Goal: Find contact information: Find contact information

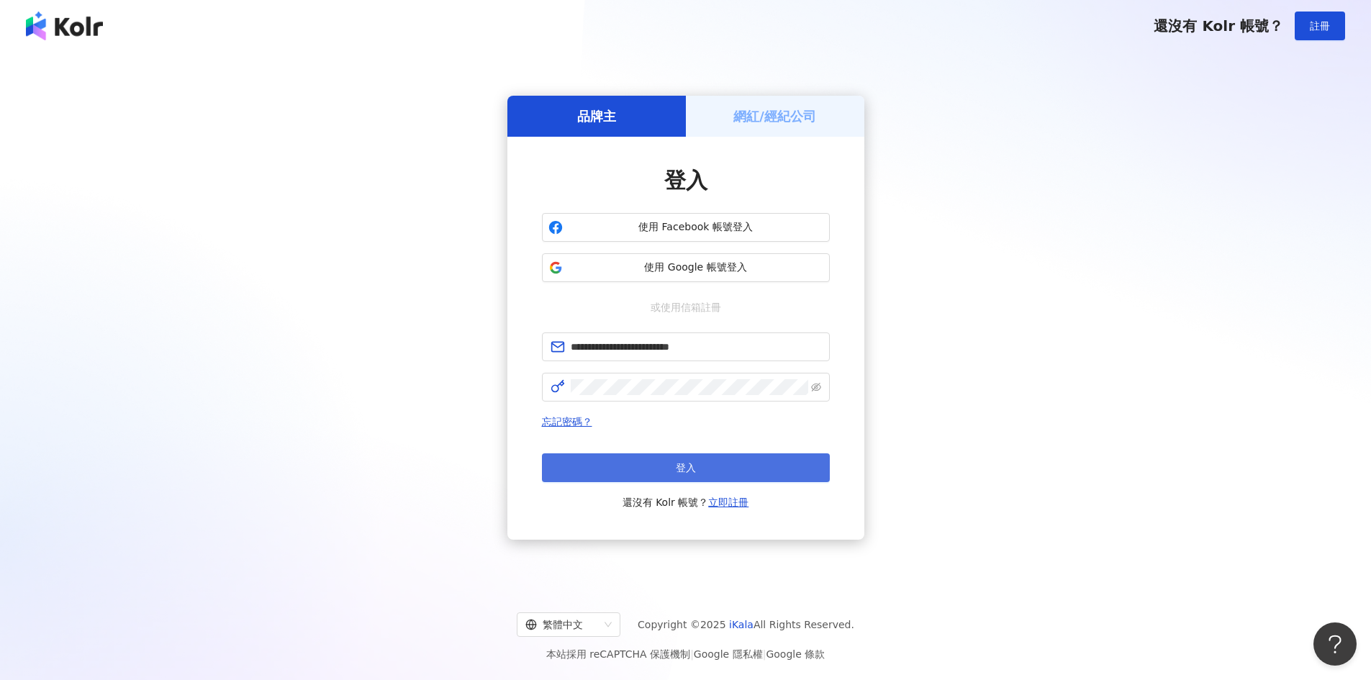
click at [729, 468] on button "登入" at bounding box center [686, 467] width 288 height 29
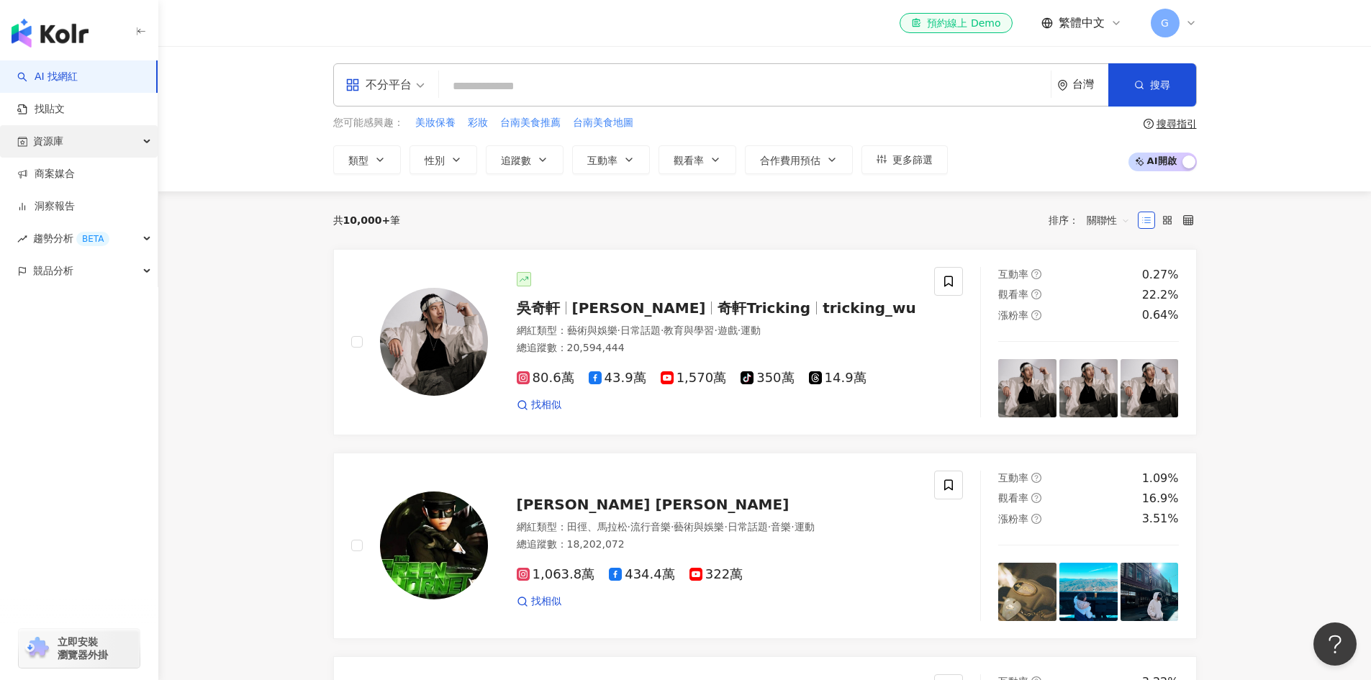
click at [143, 143] on div "資源庫" at bounding box center [79, 141] width 158 height 32
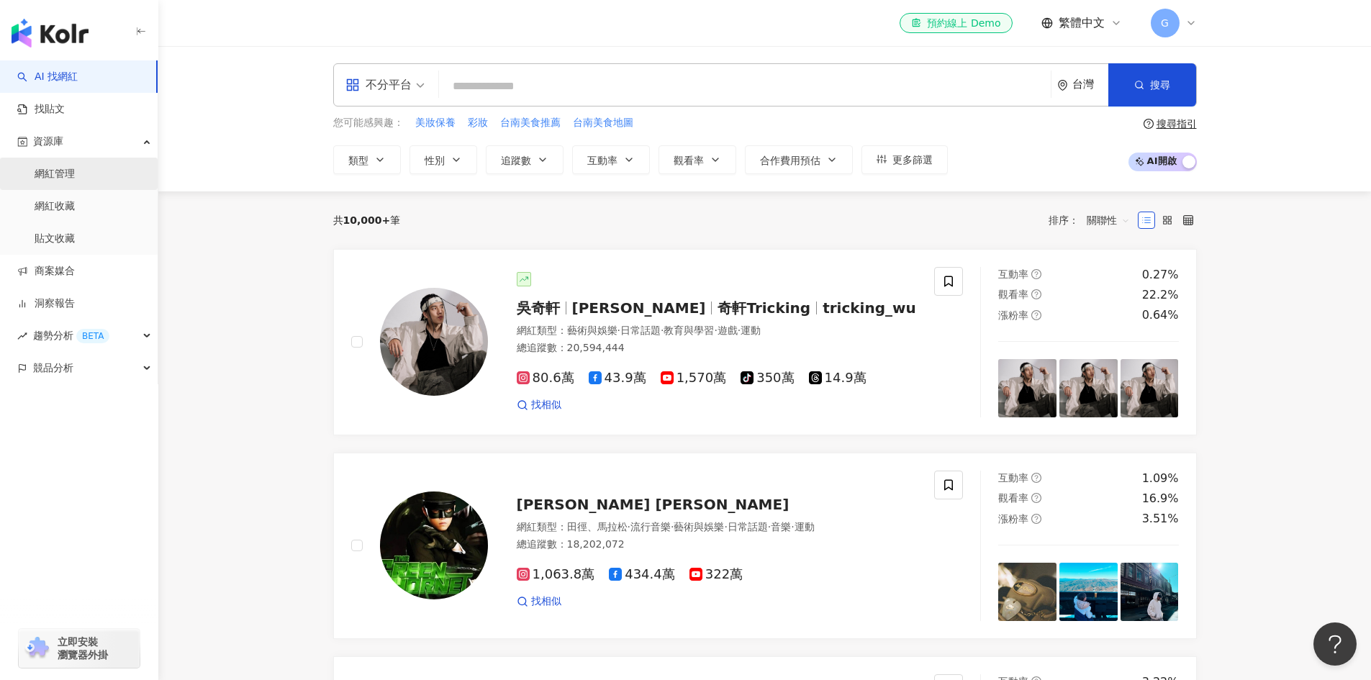
click at [75, 167] on link "網紅管理" at bounding box center [55, 174] width 40 height 14
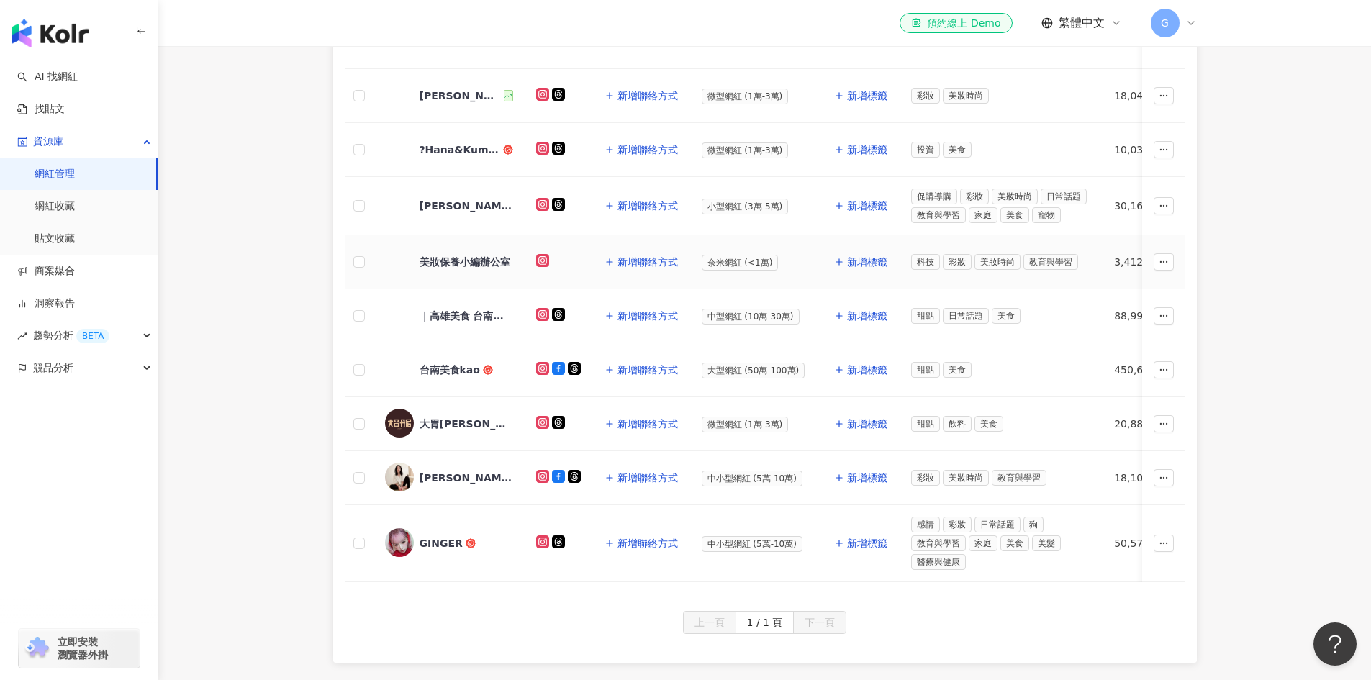
scroll to position [288, 0]
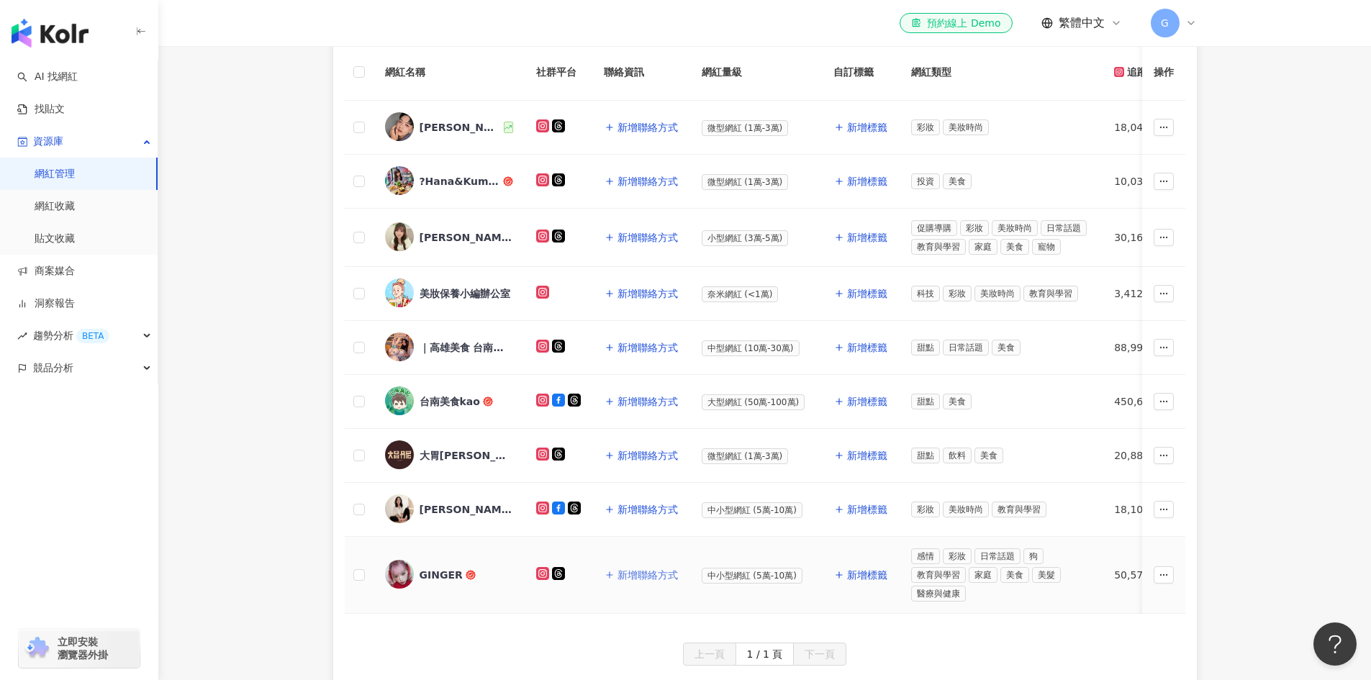
click at [659, 570] on span "新增聯絡方式" at bounding box center [648, 575] width 60 height 12
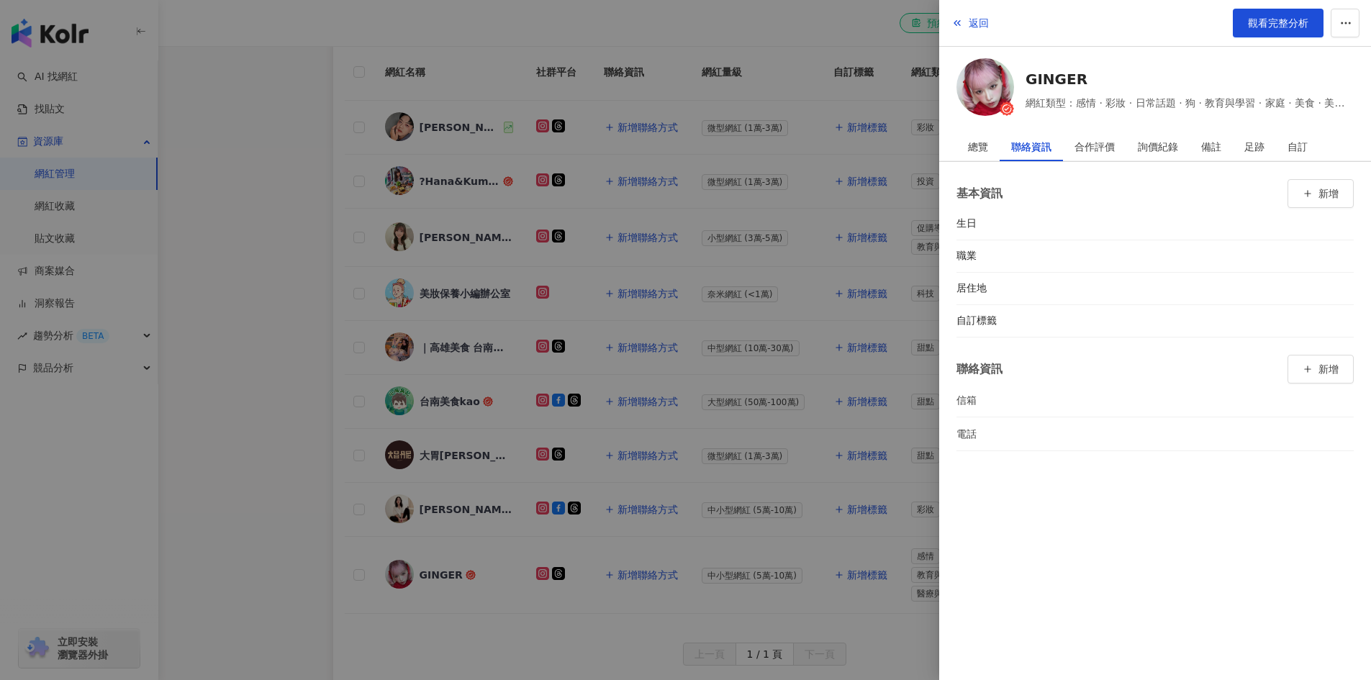
click at [302, 245] on div at bounding box center [685, 340] width 1371 height 680
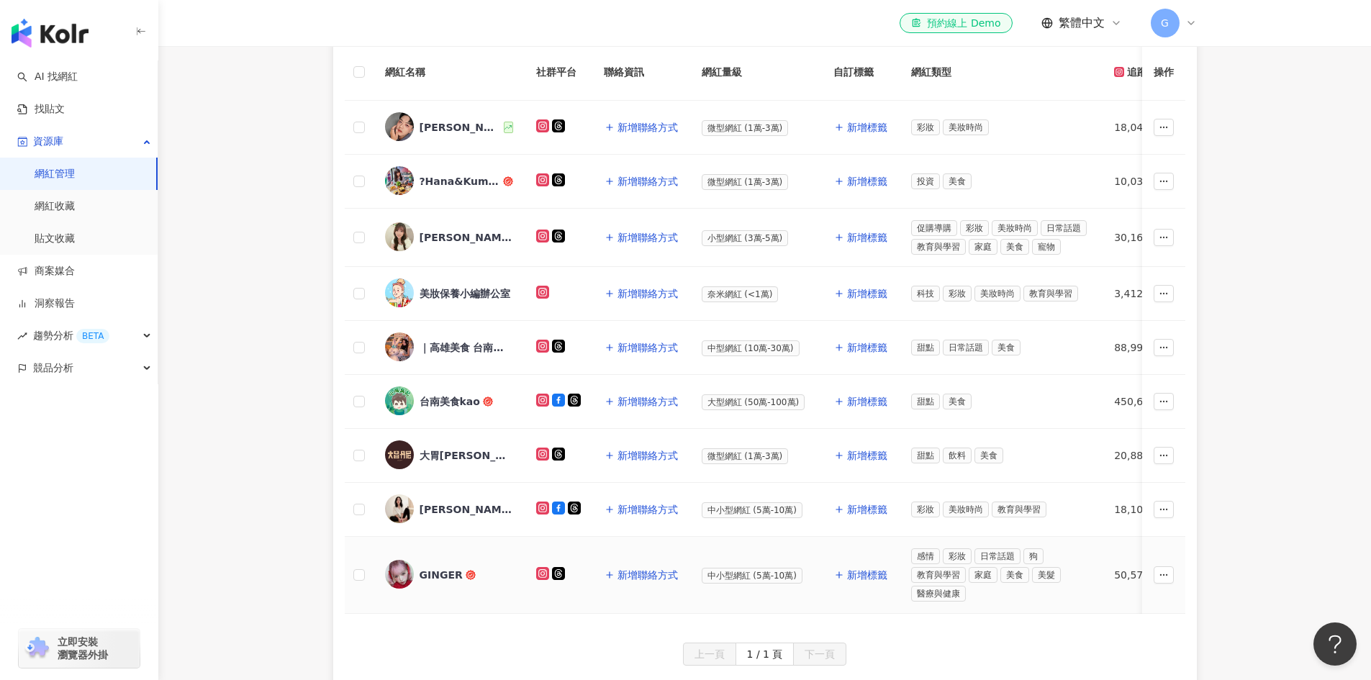
click at [428, 569] on div "GINGER" at bounding box center [441, 575] width 43 height 14
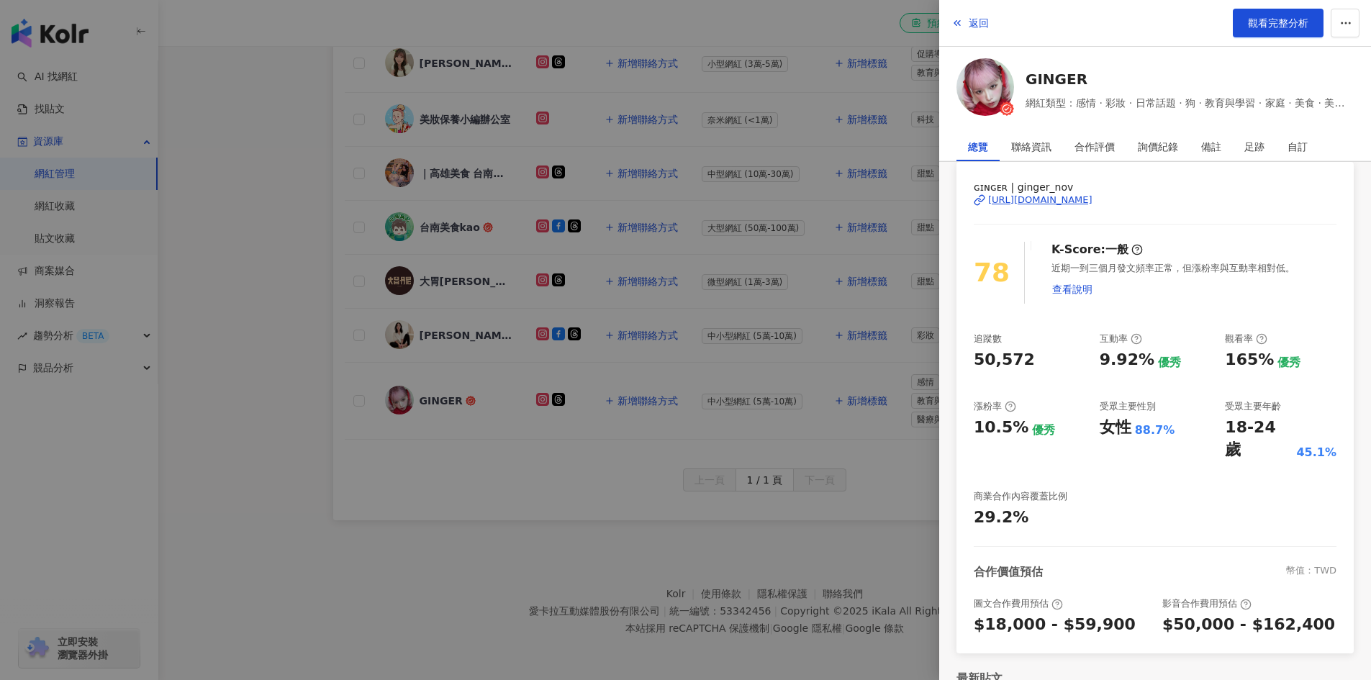
scroll to position [0, 0]
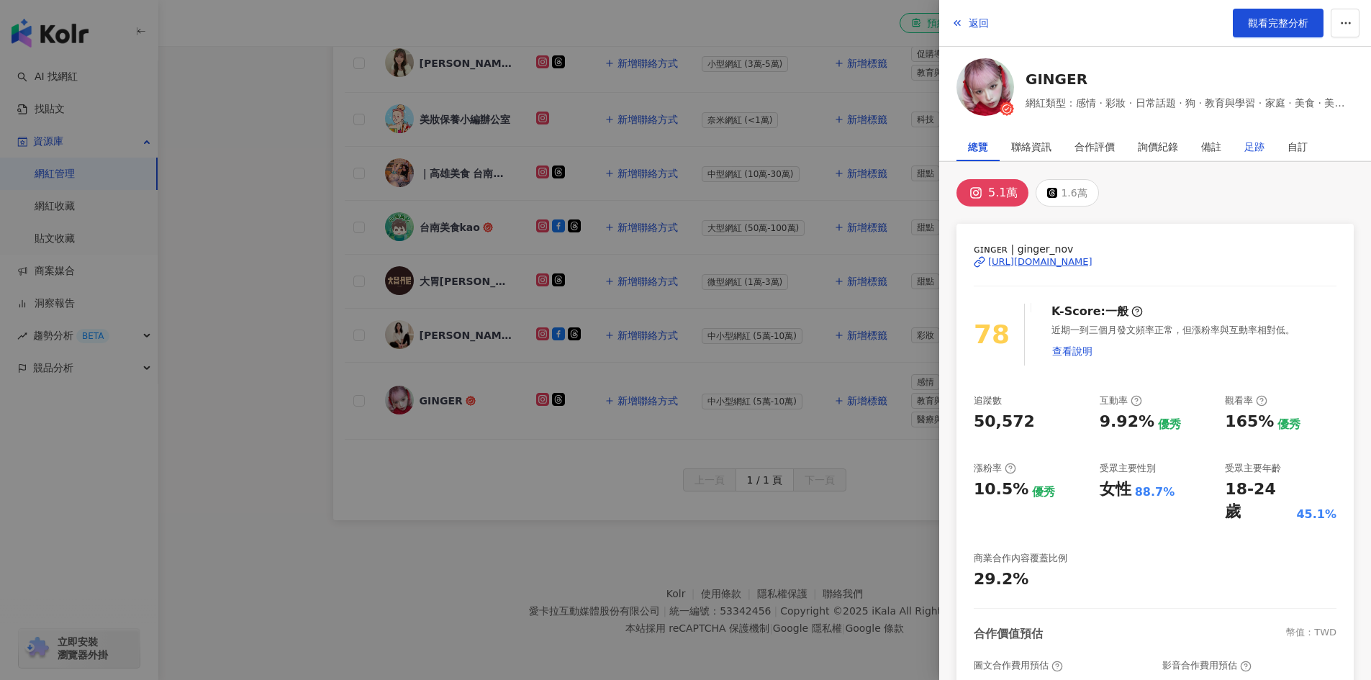
click at [1251, 149] on div "足跡" at bounding box center [1254, 146] width 20 height 29
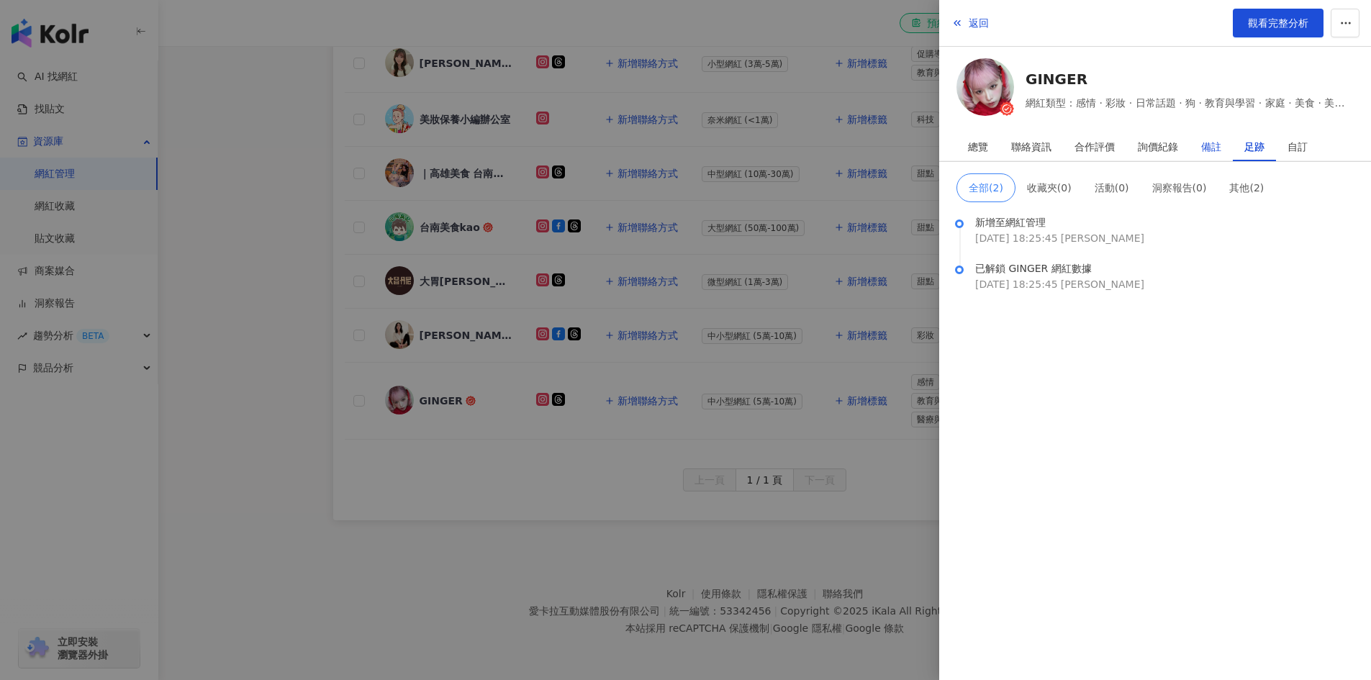
click at [1206, 148] on div "備註" at bounding box center [1211, 146] width 20 height 29
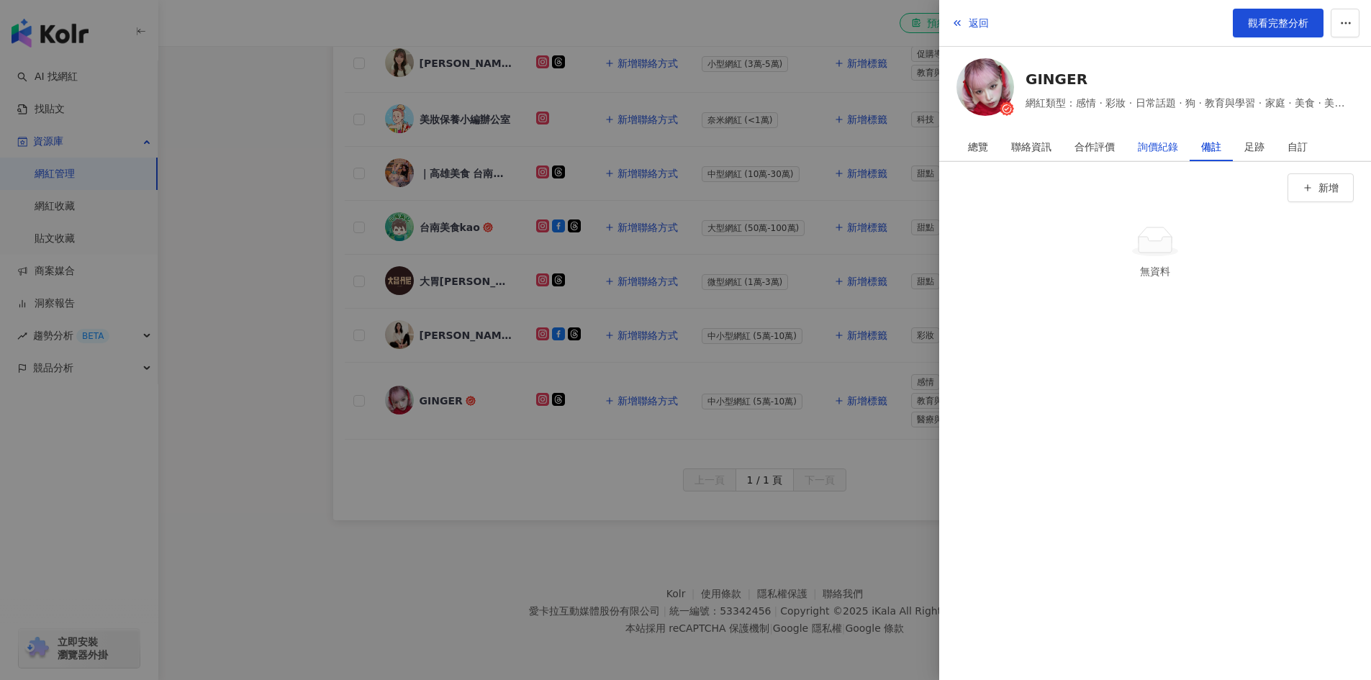
click at [1152, 148] on div "詢價紀錄" at bounding box center [1158, 146] width 40 height 29
click at [1103, 147] on div "合作評價" at bounding box center [1095, 146] width 40 height 29
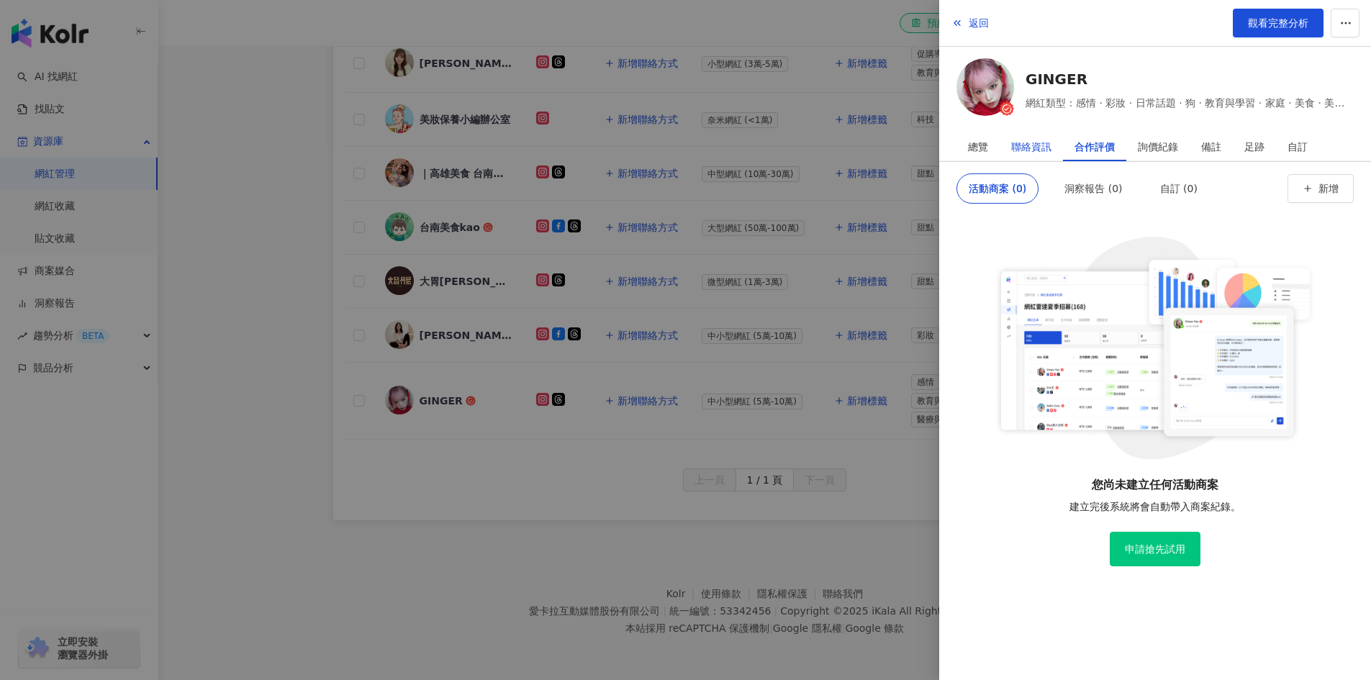
click at [1043, 140] on div "聯絡資訊" at bounding box center [1031, 146] width 40 height 29
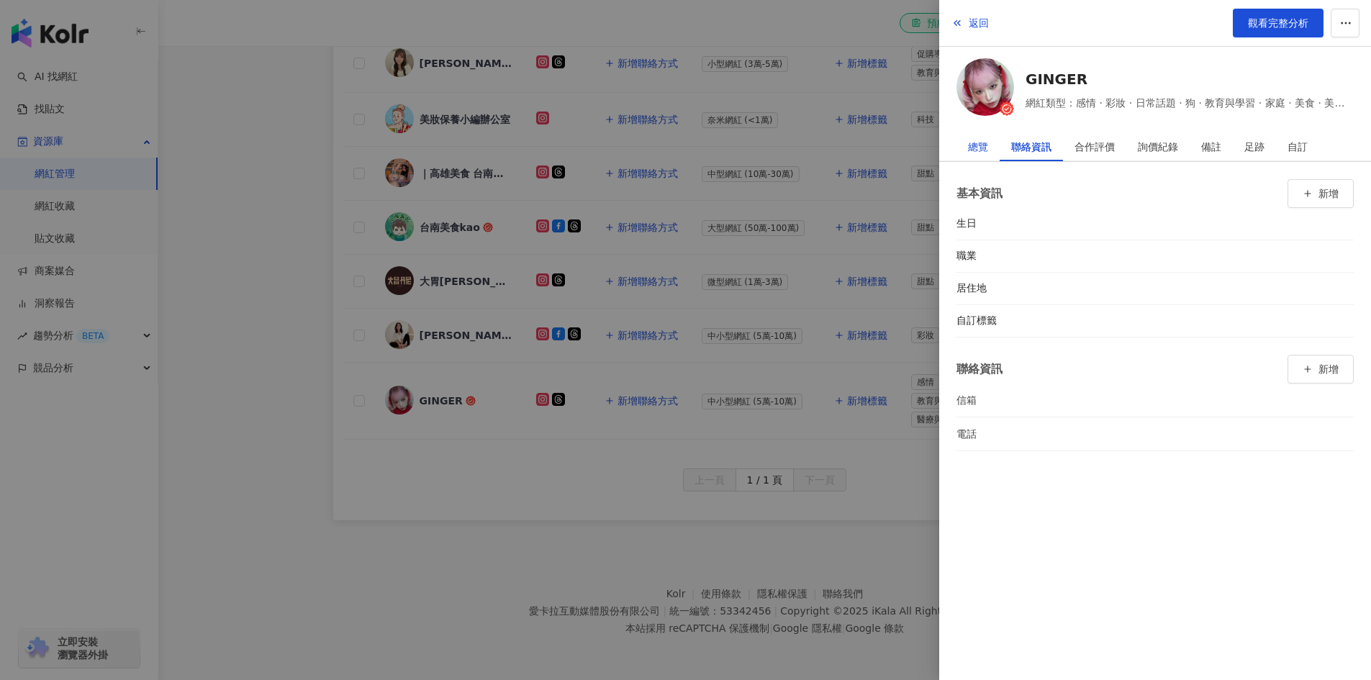
click at [982, 146] on div "總覽" at bounding box center [978, 146] width 20 height 29
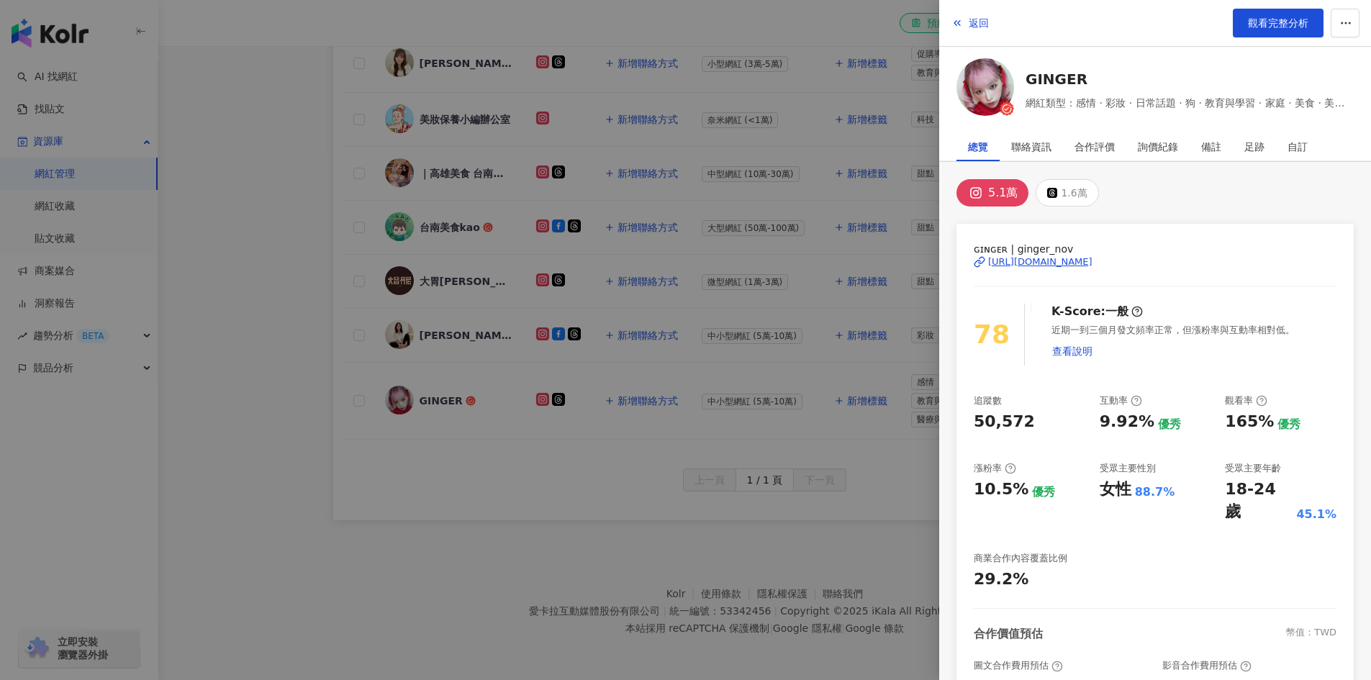
click at [272, 128] on div at bounding box center [685, 340] width 1371 height 680
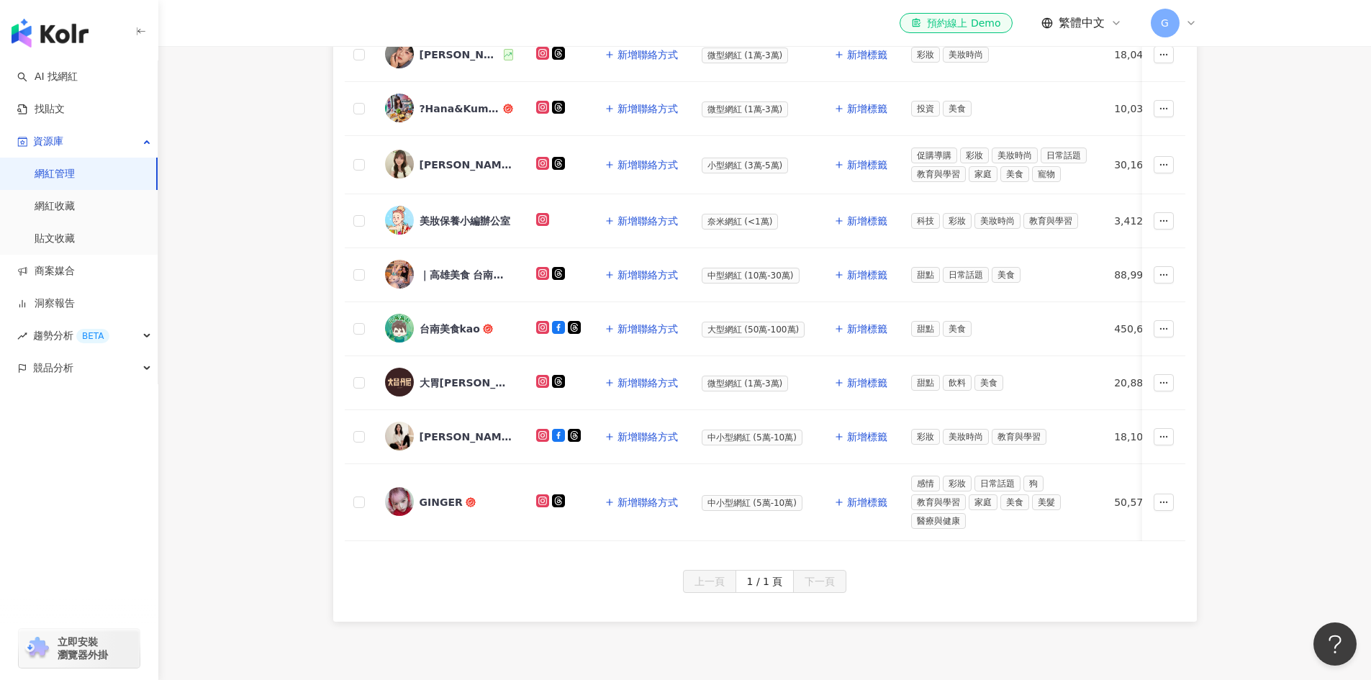
scroll to position [396, 0]
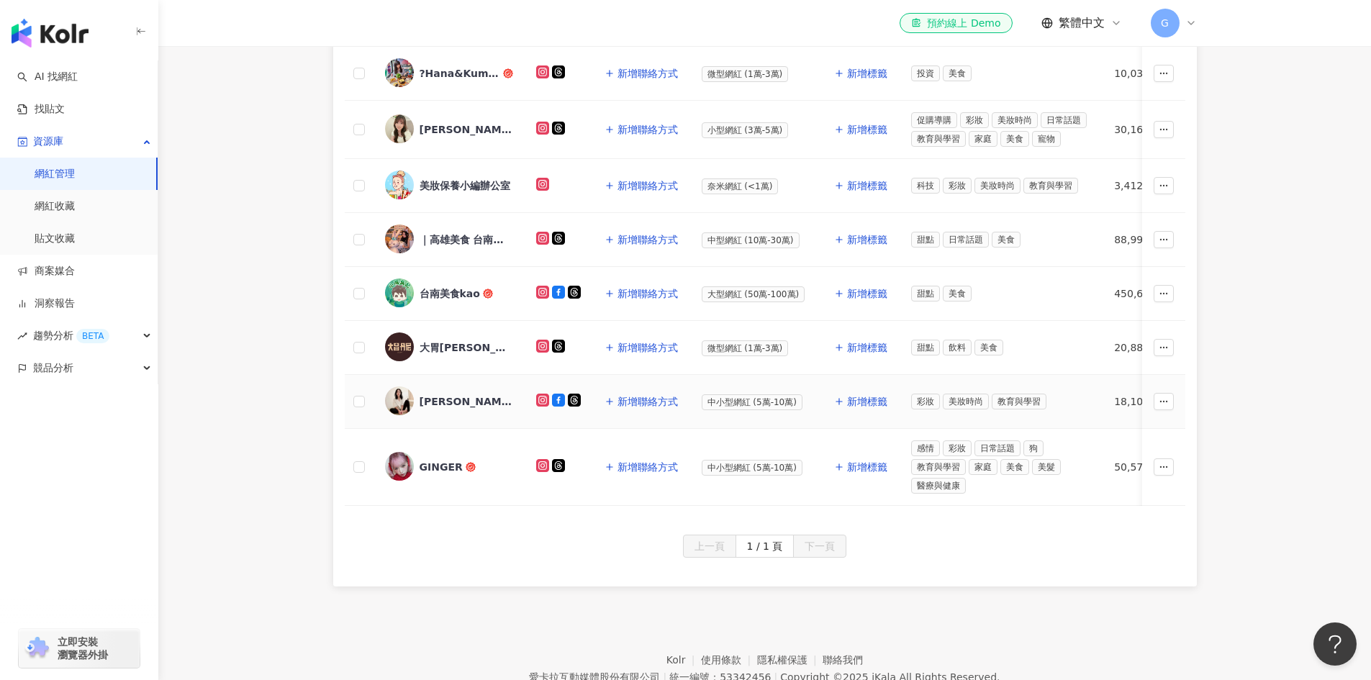
click at [439, 400] on div "[PERSON_NAME] Makeup Studio" at bounding box center [467, 401] width 94 height 14
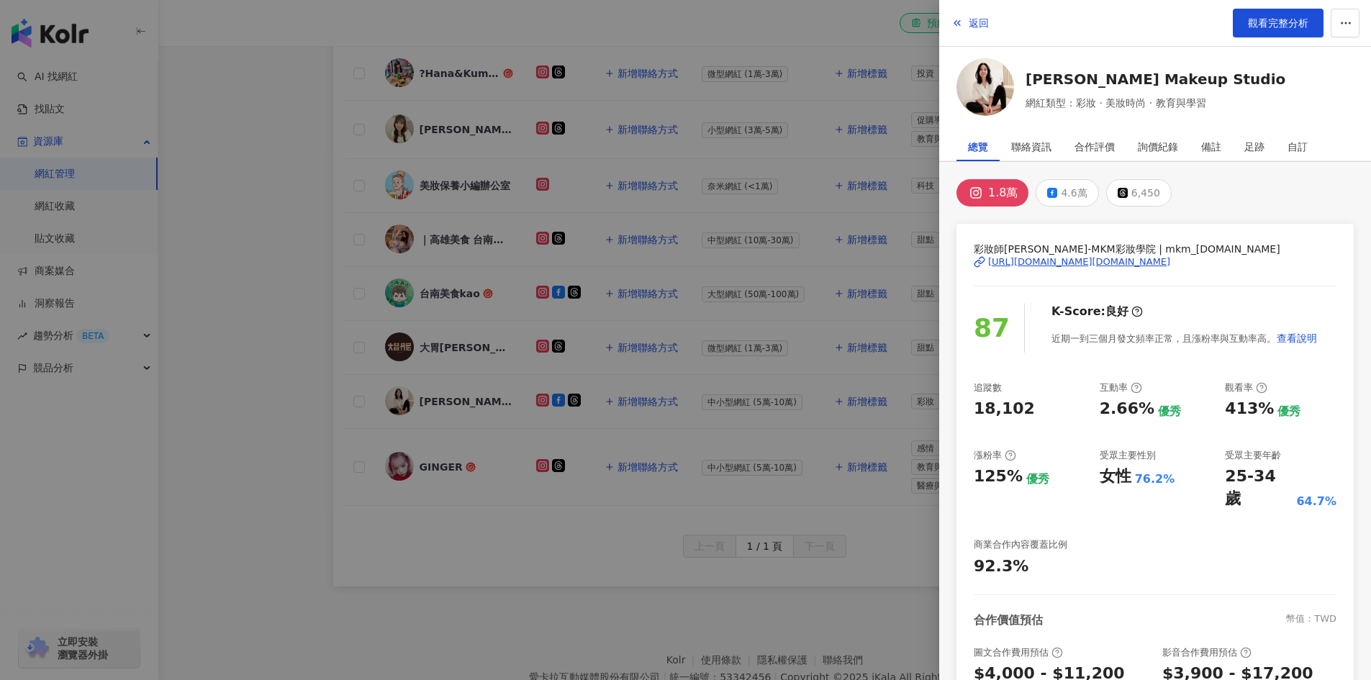
click at [658, 475] on div at bounding box center [685, 340] width 1371 height 680
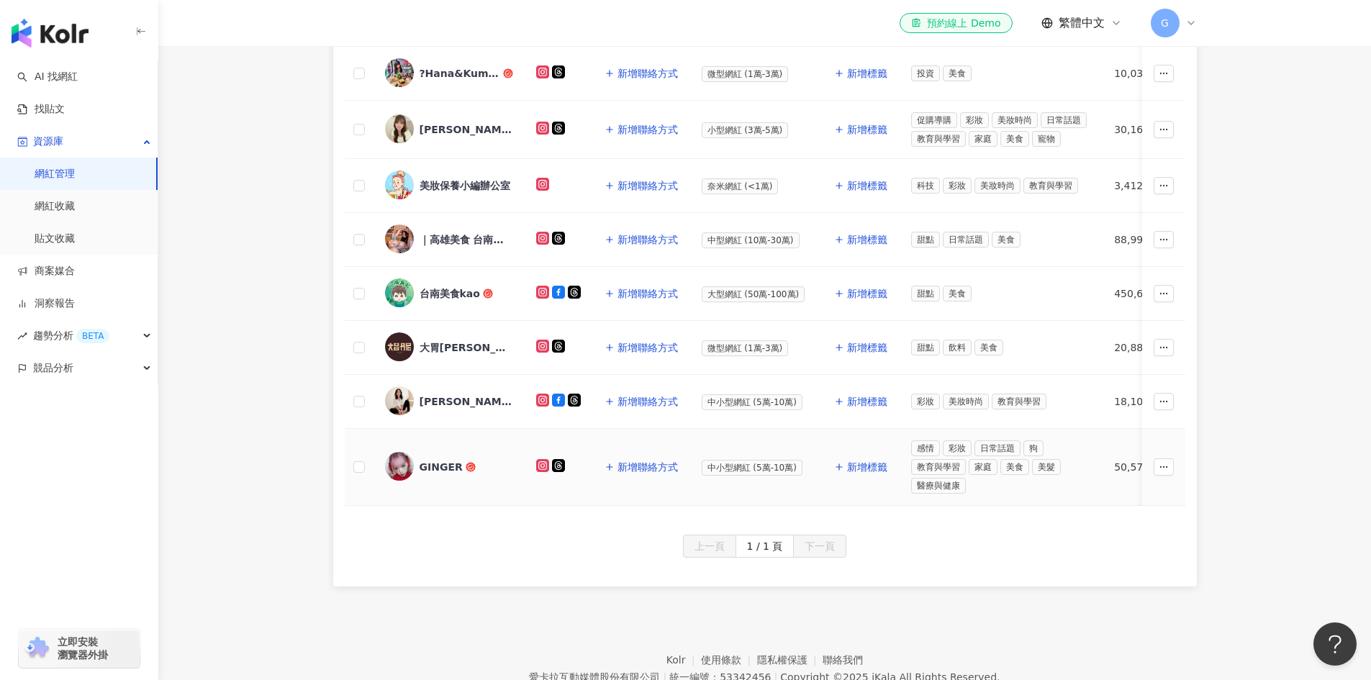
click at [438, 465] on div "GINGER" at bounding box center [441, 467] width 43 height 14
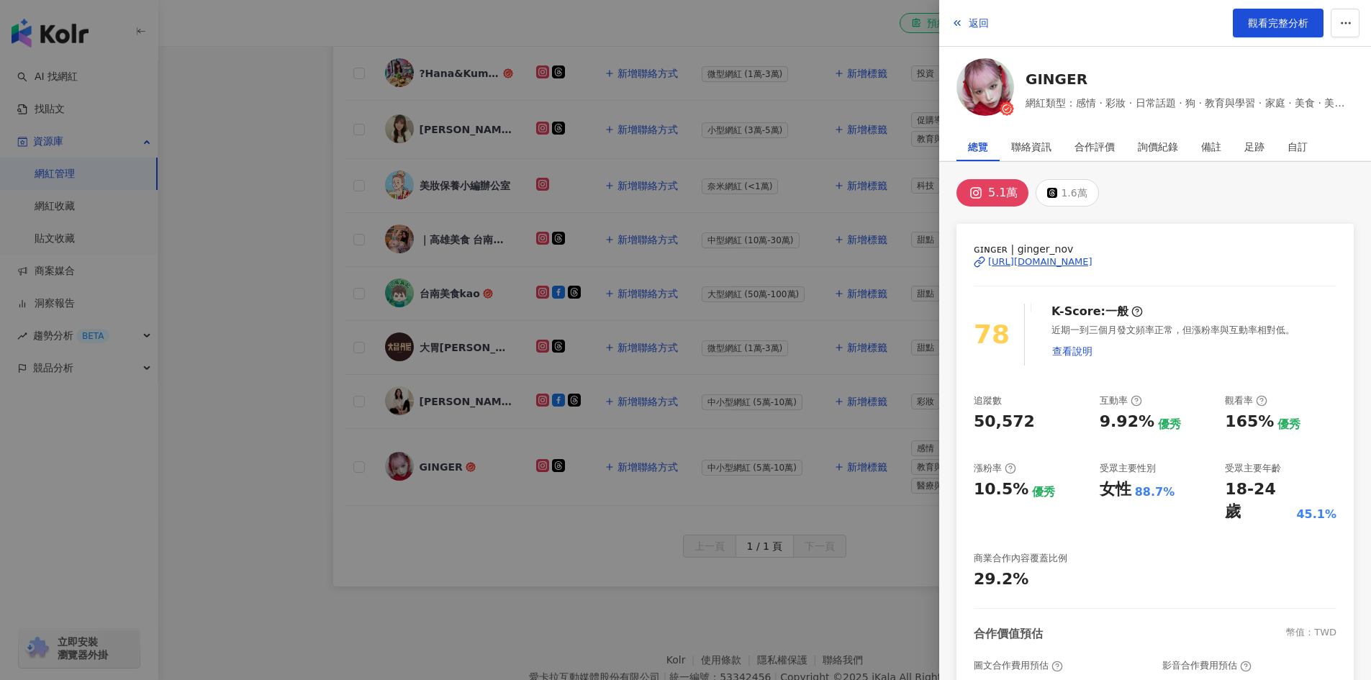
click at [308, 288] on div at bounding box center [685, 340] width 1371 height 680
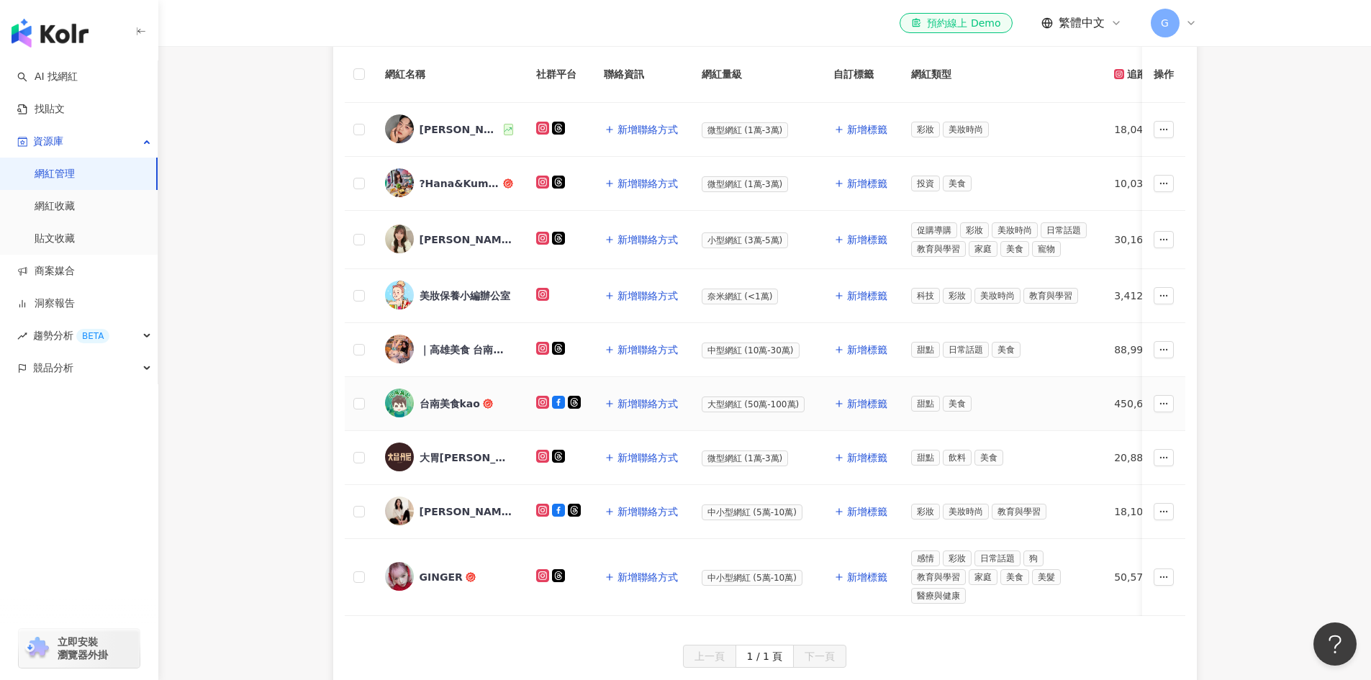
scroll to position [252, 0]
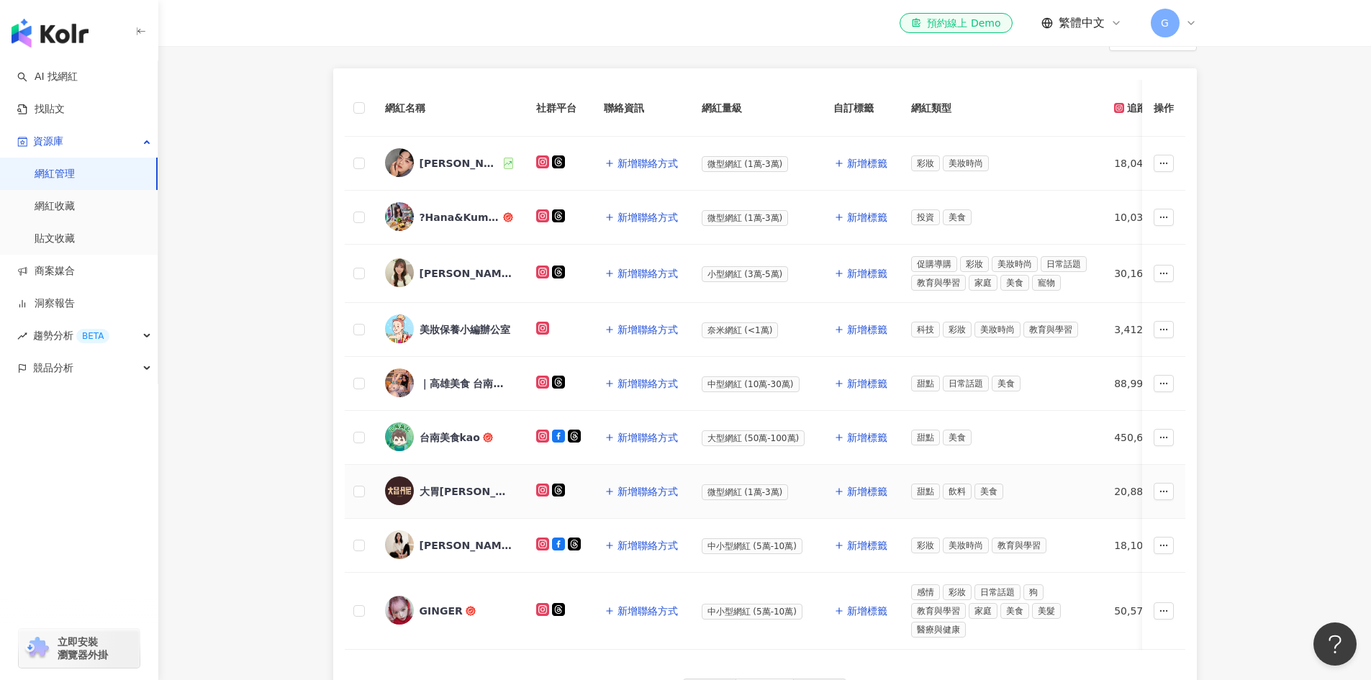
click at [451, 491] on div "大胃[PERSON_NAME][PERSON_NAME] & [PERSON_NAME] ｜台南美食 宅配美食" at bounding box center [467, 491] width 94 height 14
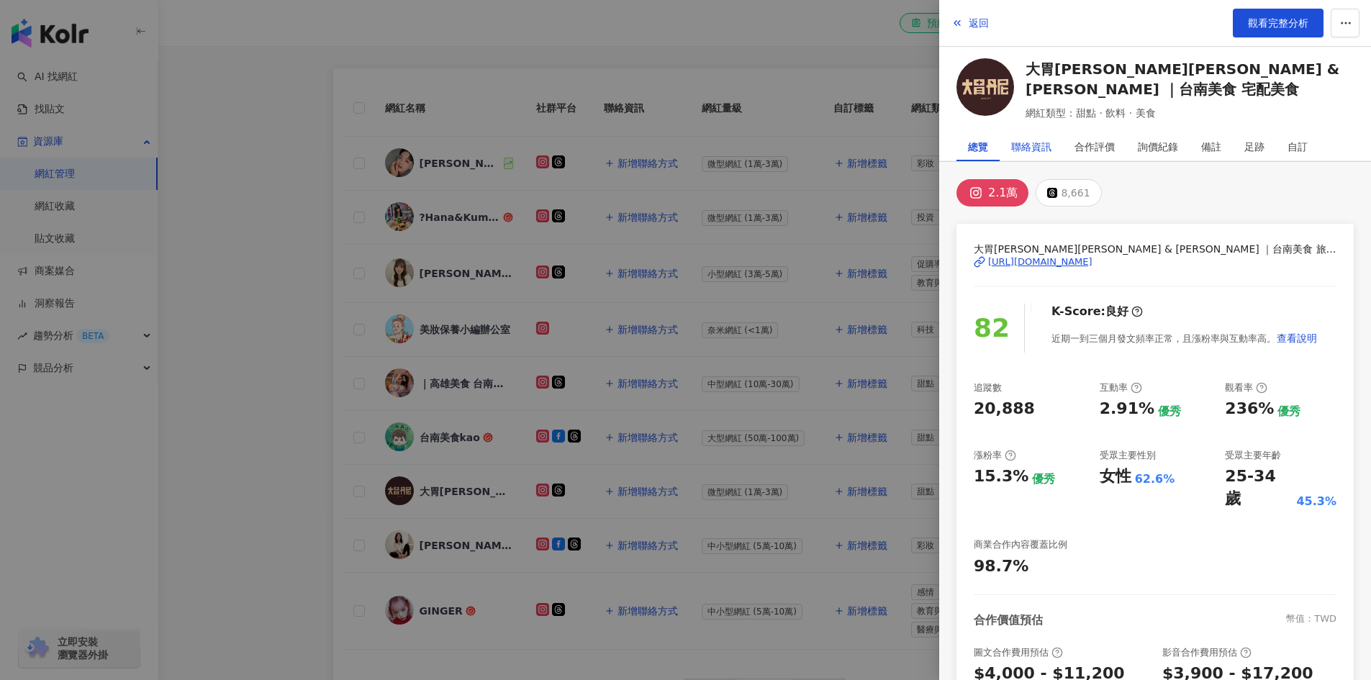
click at [1020, 138] on div "聯絡資訊" at bounding box center [1031, 146] width 40 height 29
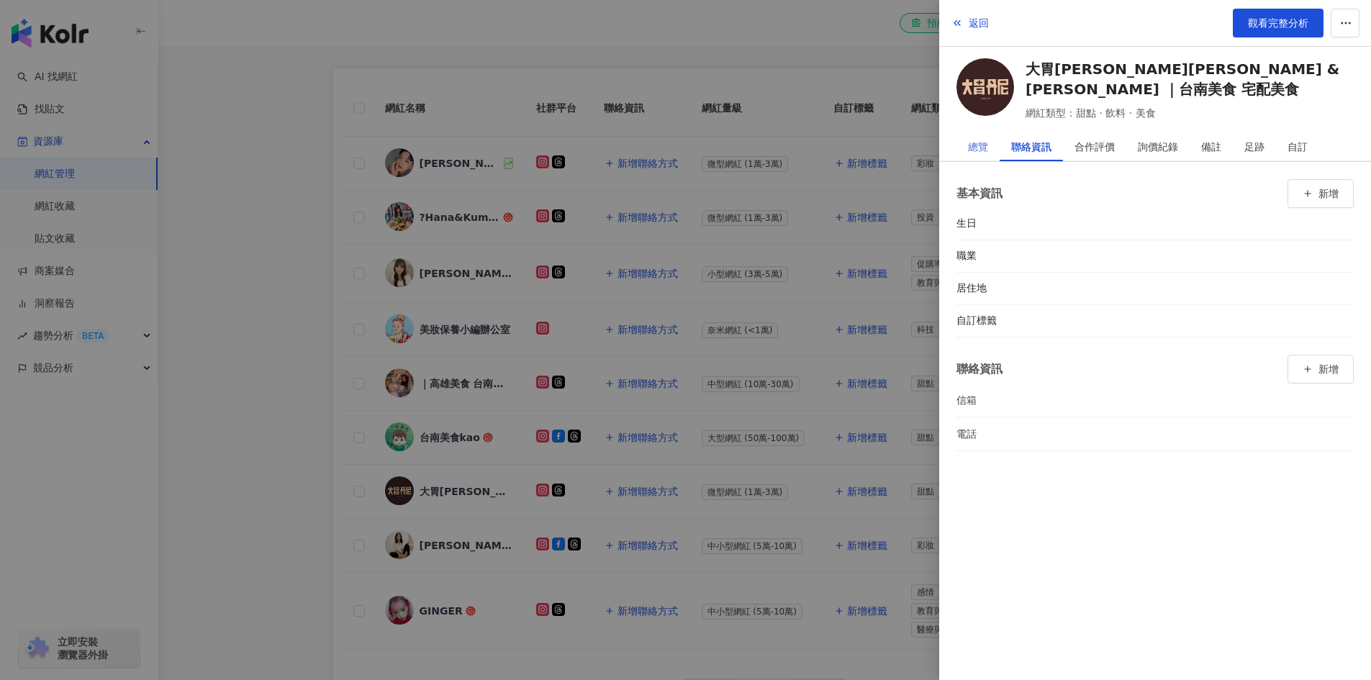
click at [990, 148] on div "總覽" at bounding box center [977, 146] width 43 height 29
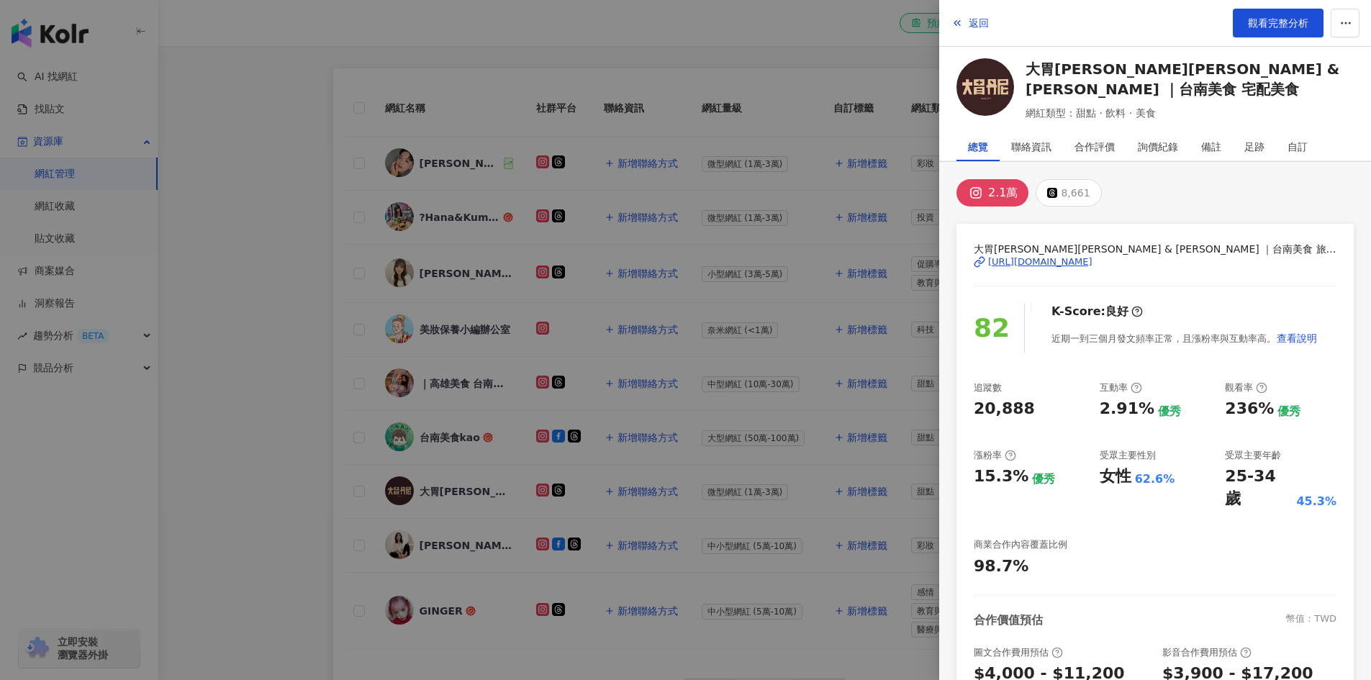
click at [1093, 260] on div "[URL][DOMAIN_NAME]" at bounding box center [1040, 261] width 104 height 13
click at [681, 257] on div at bounding box center [685, 340] width 1371 height 680
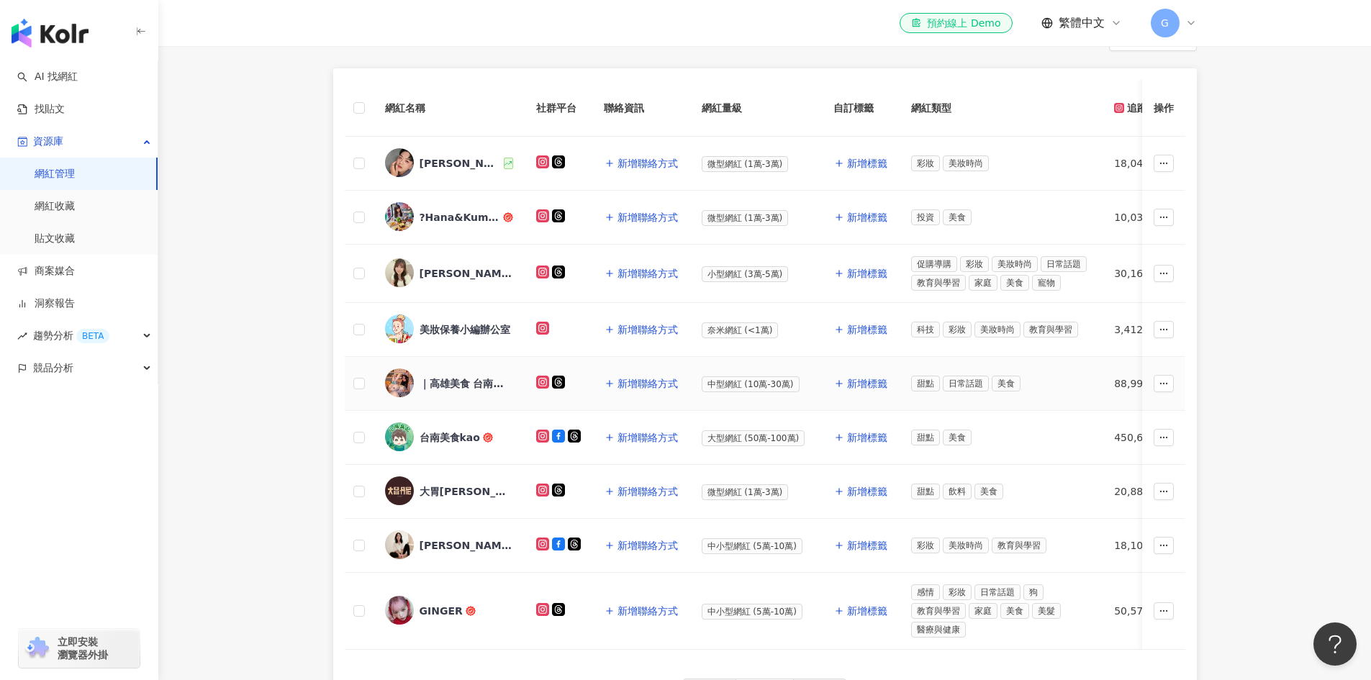
click at [463, 385] on div "｜高雄美食 台南美食 屏東美食 台中美食｜綺綺" at bounding box center [467, 383] width 94 height 14
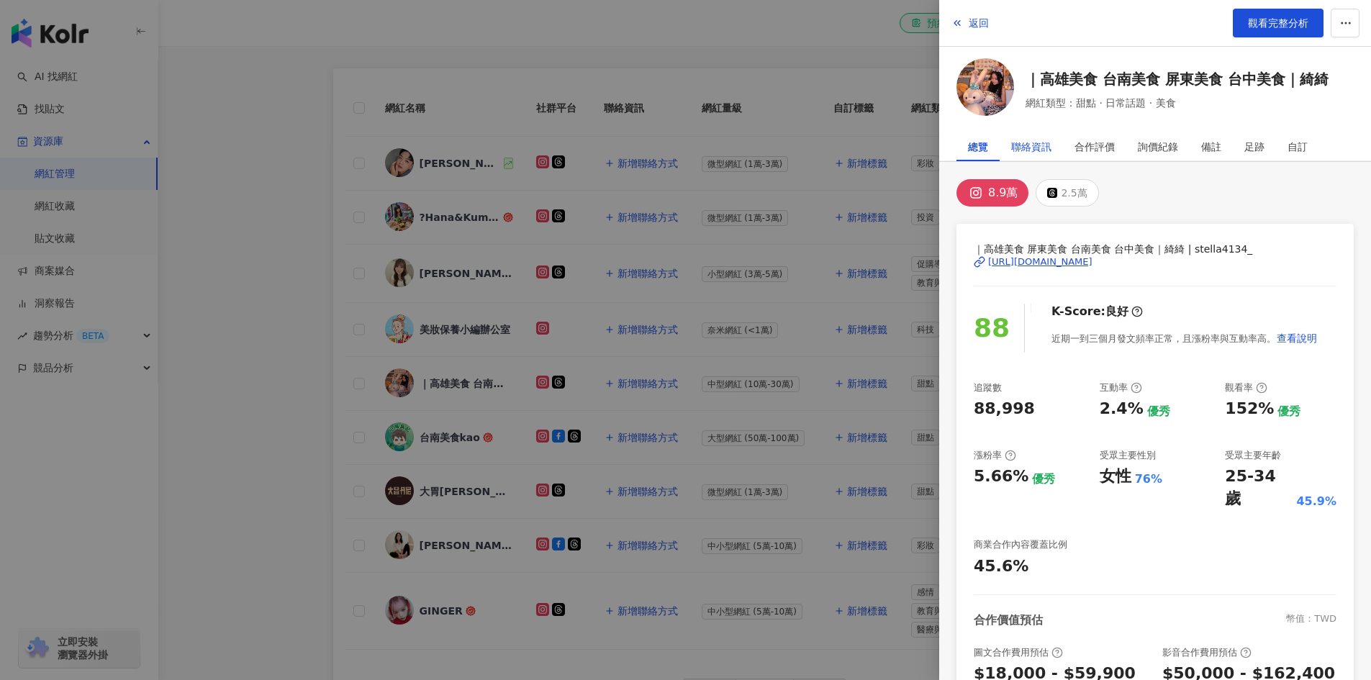
click at [1046, 141] on div "聯絡資訊" at bounding box center [1031, 146] width 40 height 29
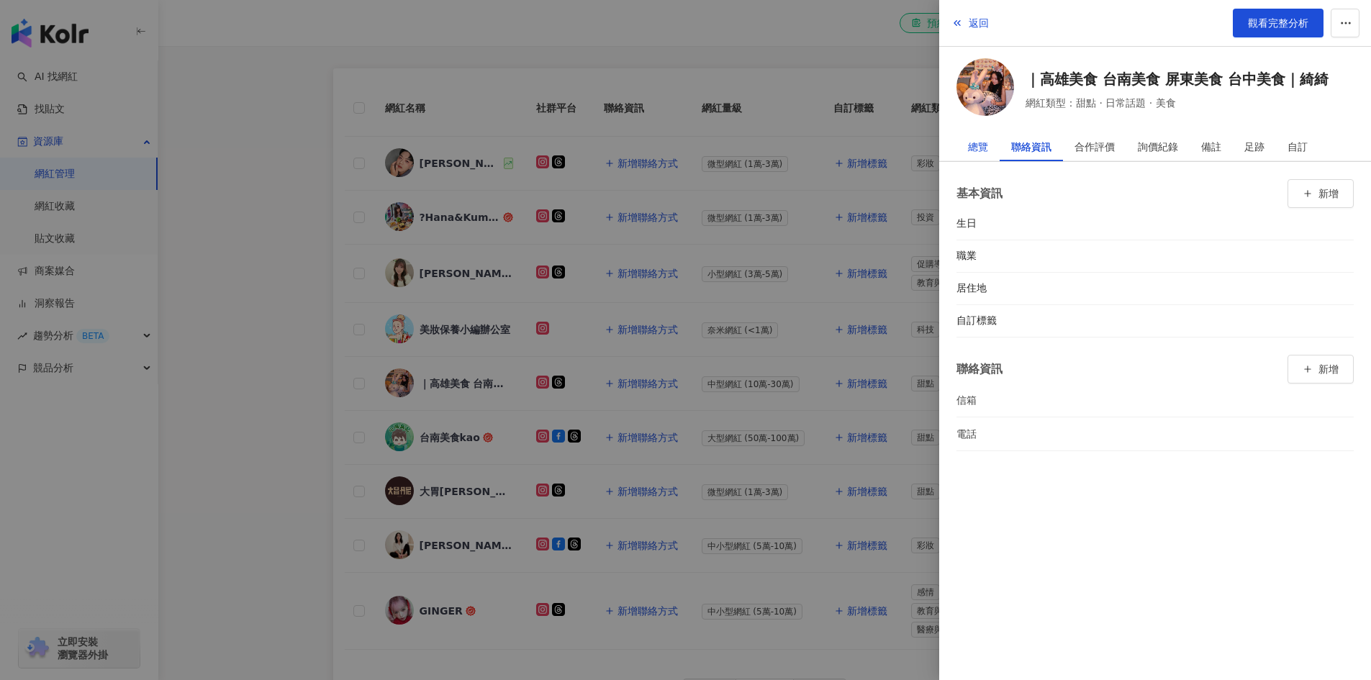
click at [979, 145] on div "總覽" at bounding box center [978, 146] width 20 height 29
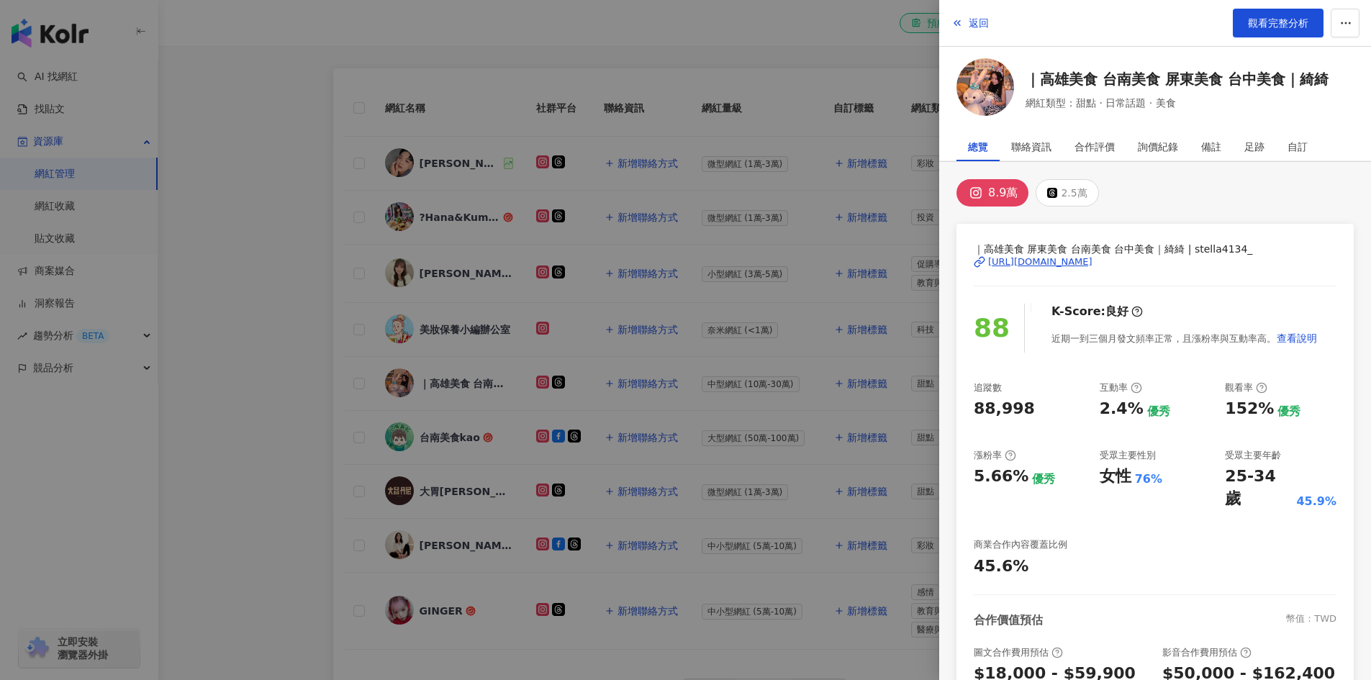
click at [1031, 258] on div "[URL][DOMAIN_NAME]" at bounding box center [1040, 261] width 104 height 13
drag, startPoint x: 286, startPoint y: 245, endPoint x: 304, endPoint y: 335, distance: 91.7
click at [286, 246] on div at bounding box center [685, 340] width 1371 height 680
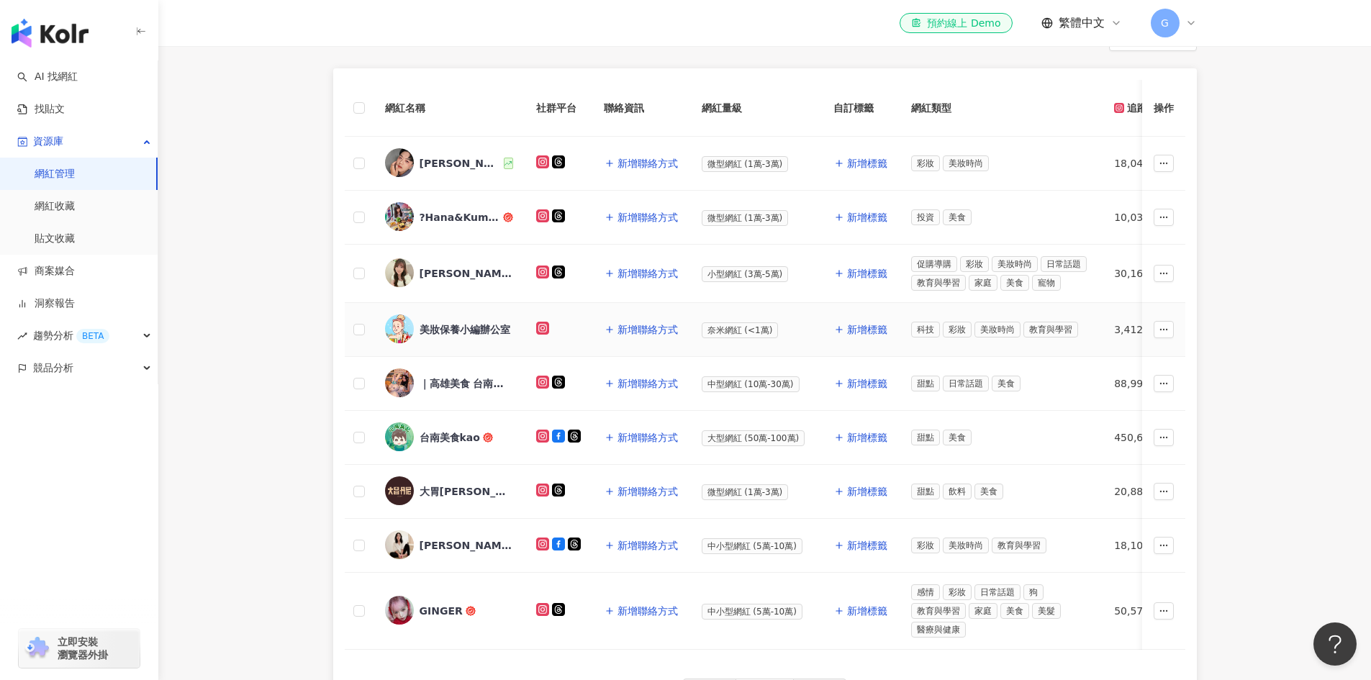
click at [454, 330] on div "美妝保養小編辦公室" at bounding box center [465, 329] width 91 height 14
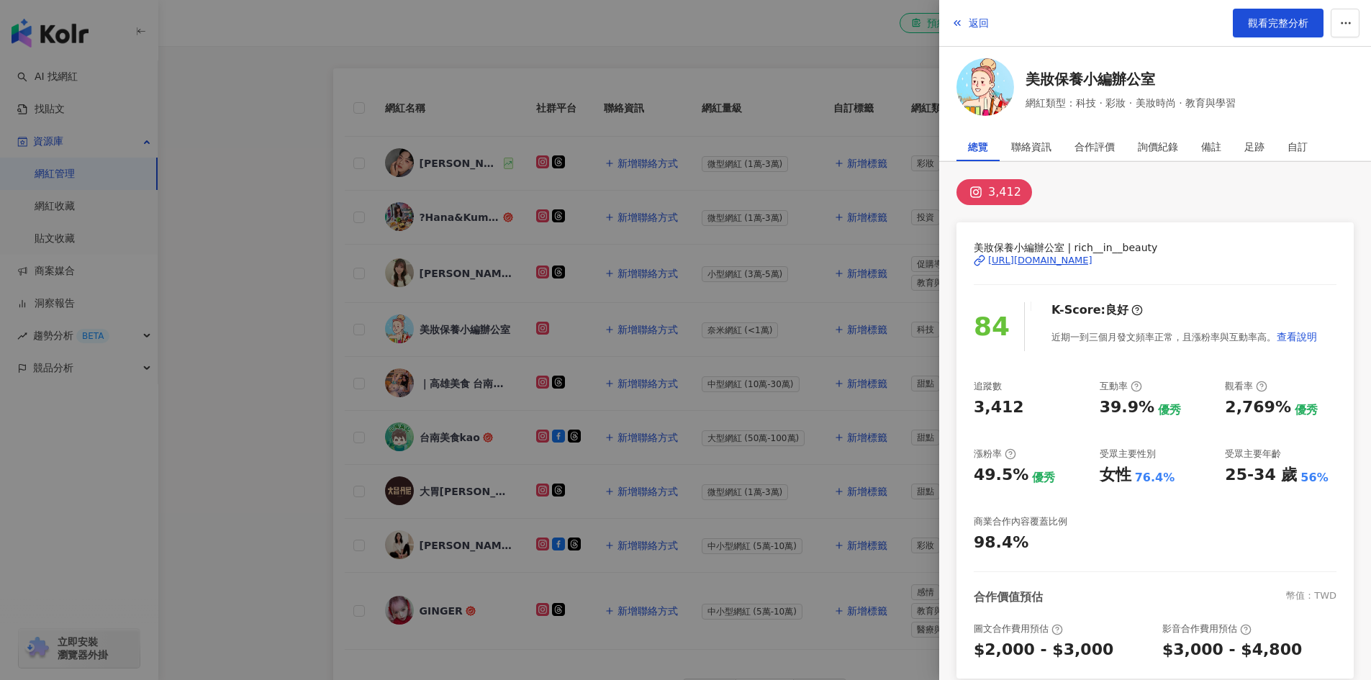
click at [1010, 261] on div "[URL][DOMAIN_NAME]" at bounding box center [1040, 260] width 104 height 13
click at [278, 253] on div at bounding box center [685, 340] width 1371 height 680
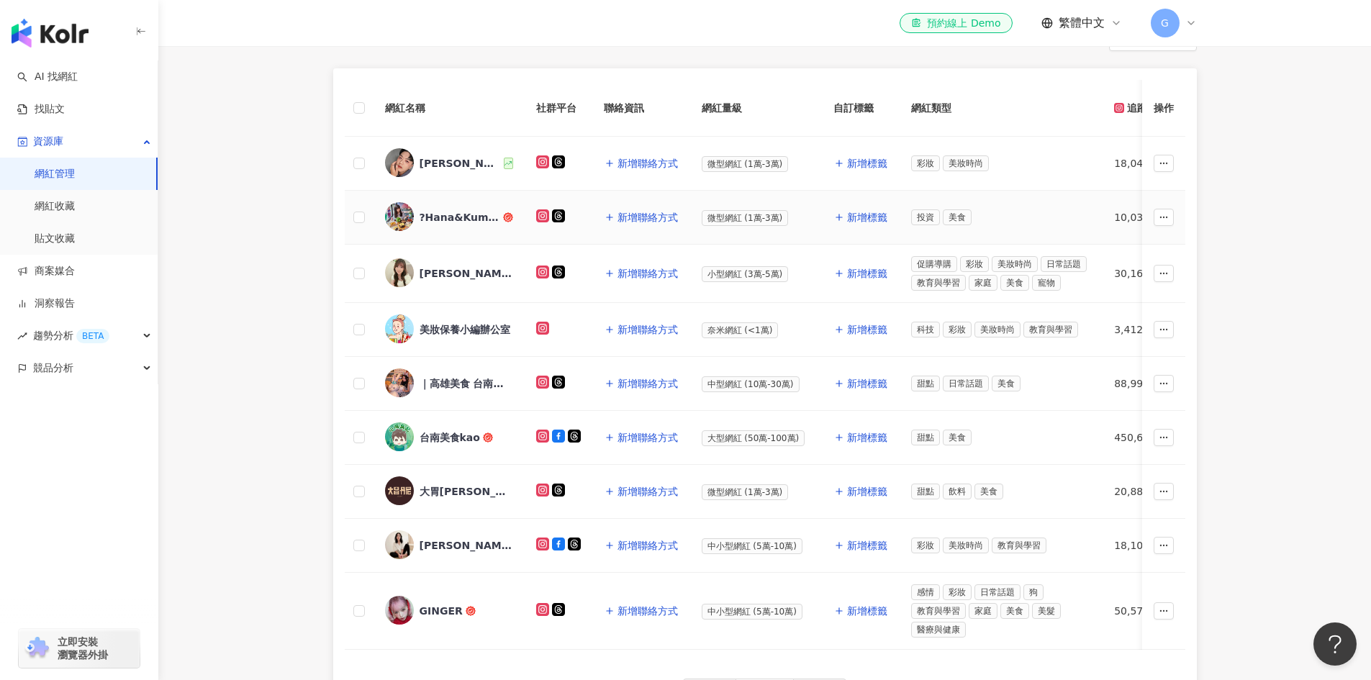
click at [471, 217] on div "?Hana&Kuma?" at bounding box center [460, 217] width 81 height 14
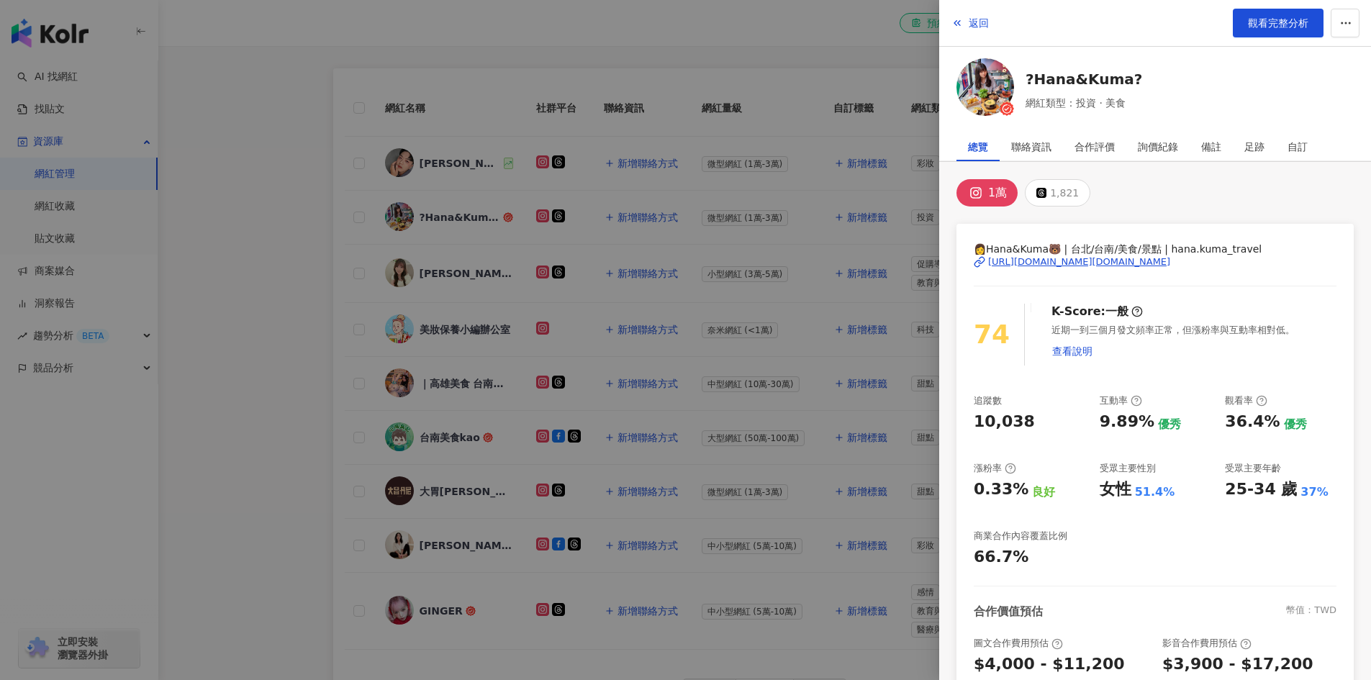
click at [1040, 262] on div "[URL][DOMAIN_NAME][DOMAIN_NAME]" at bounding box center [1079, 261] width 182 height 13
click at [253, 240] on div at bounding box center [685, 340] width 1371 height 680
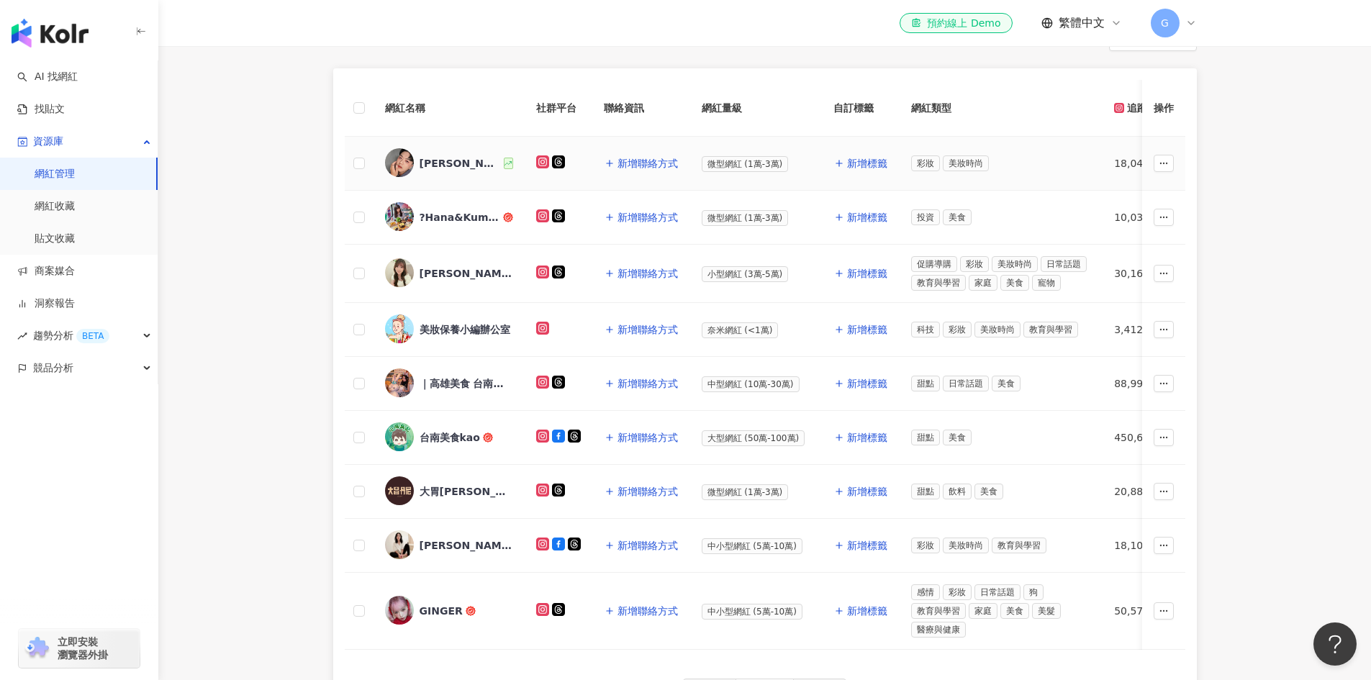
click at [438, 156] on div "[PERSON_NAME]隊長" at bounding box center [461, 163] width 82 height 14
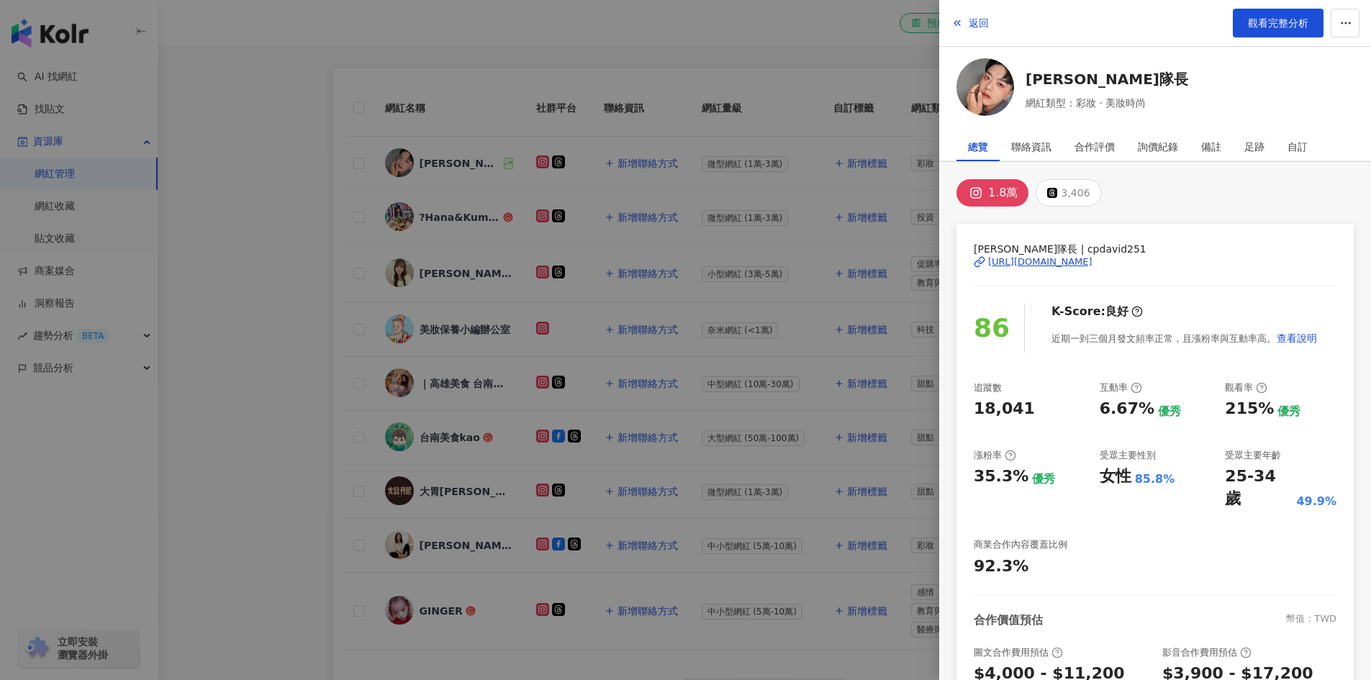
click at [1047, 258] on div "[URL][DOMAIN_NAME]" at bounding box center [1040, 261] width 104 height 13
click at [288, 142] on div at bounding box center [685, 340] width 1371 height 680
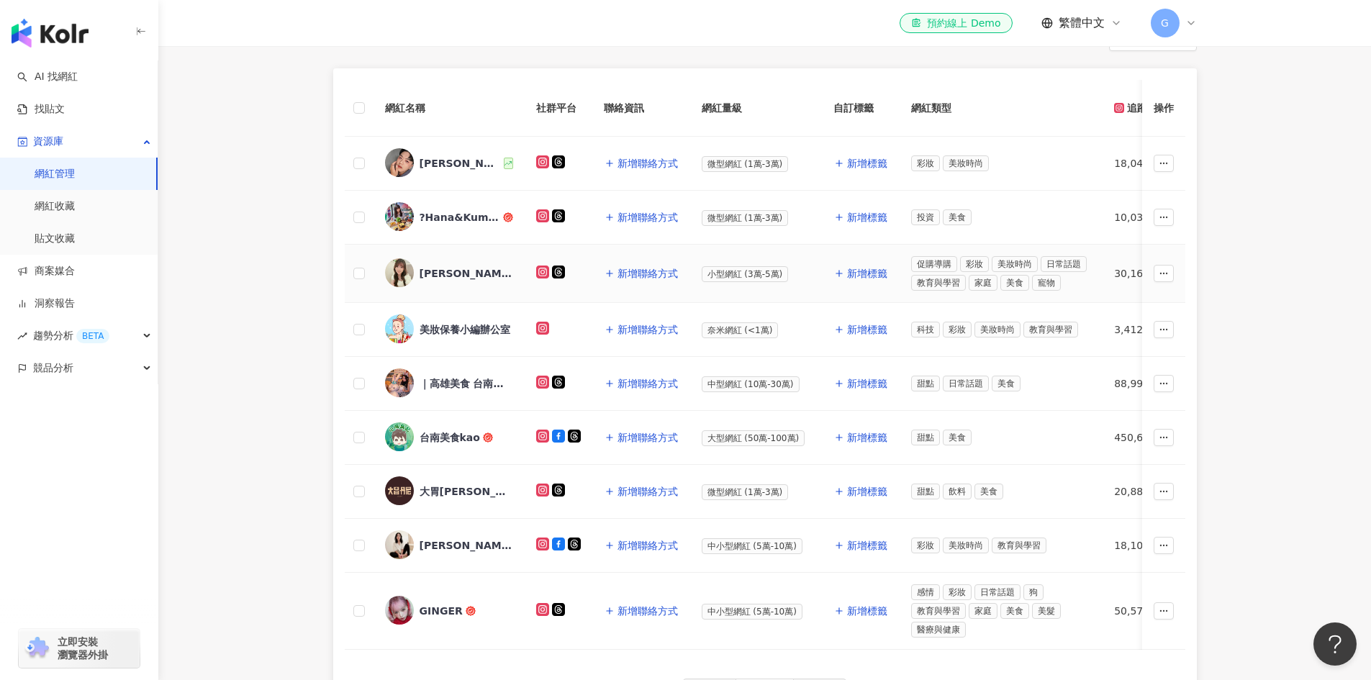
click at [464, 269] on div "[PERSON_NAME]" at bounding box center [467, 273] width 94 height 14
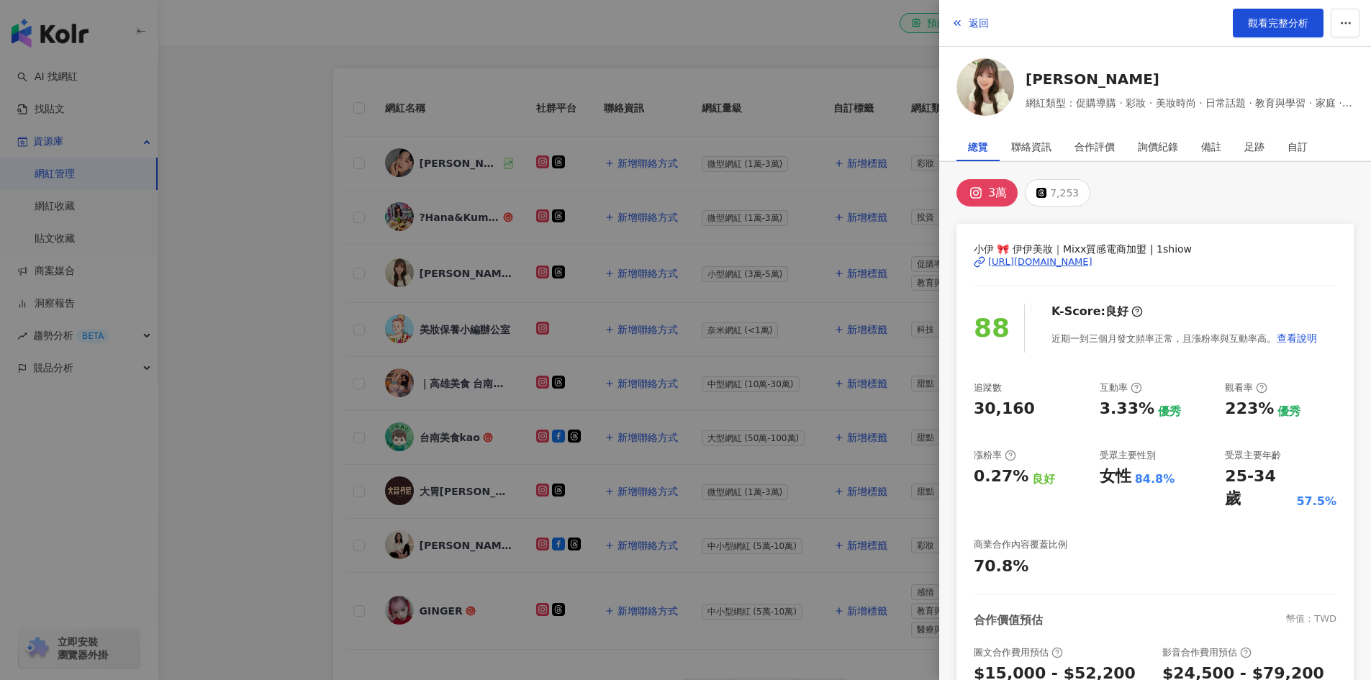
click at [1093, 259] on div "[URL][DOMAIN_NAME]" at bounding box center [1040, 261] width 104 height 13
click at [1018, 136] on div "聯絡資訊" at bounding box center [1031, 146] width 40 height 29
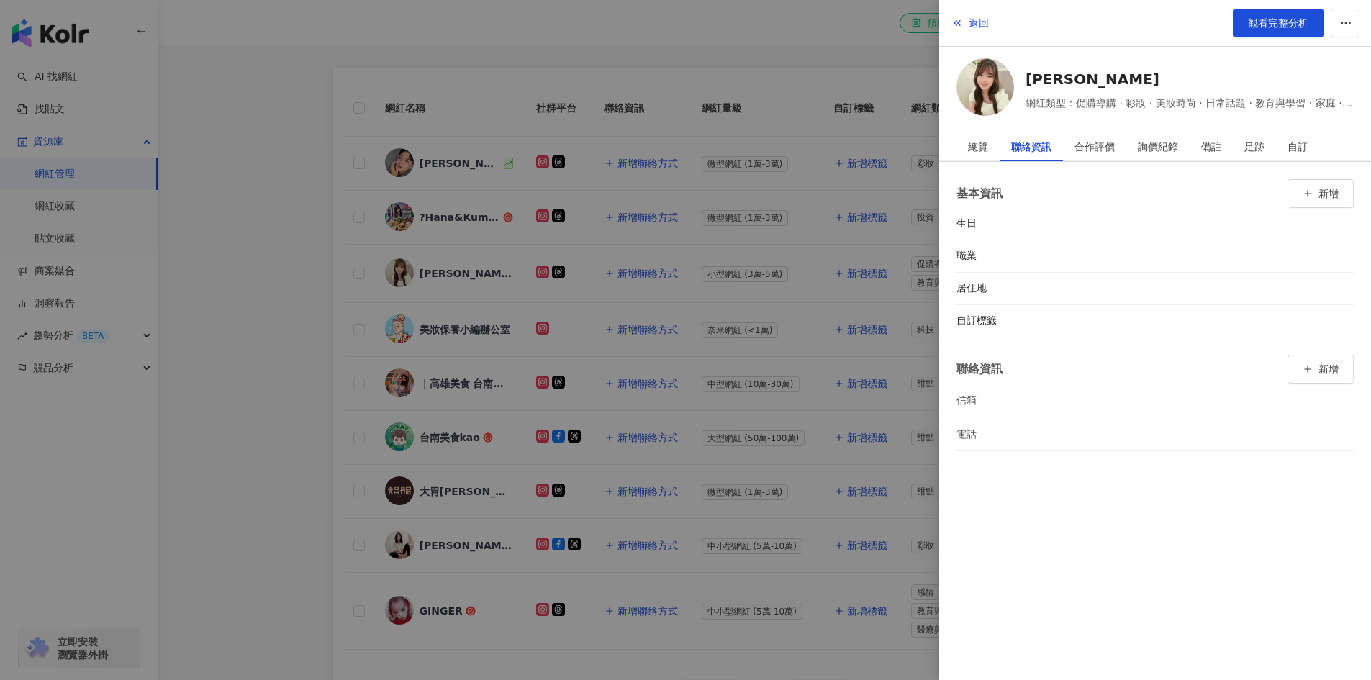
click at [969, 400] on div "信箱" at bounding box center [985, 400] width 58 height 16
click at [981, 399] on div "信箱" at bounding box center [985, 400] width 58 height 16
click at [986, 141] on div "總覽" at bounding box center [978, 146] width 20 height 29
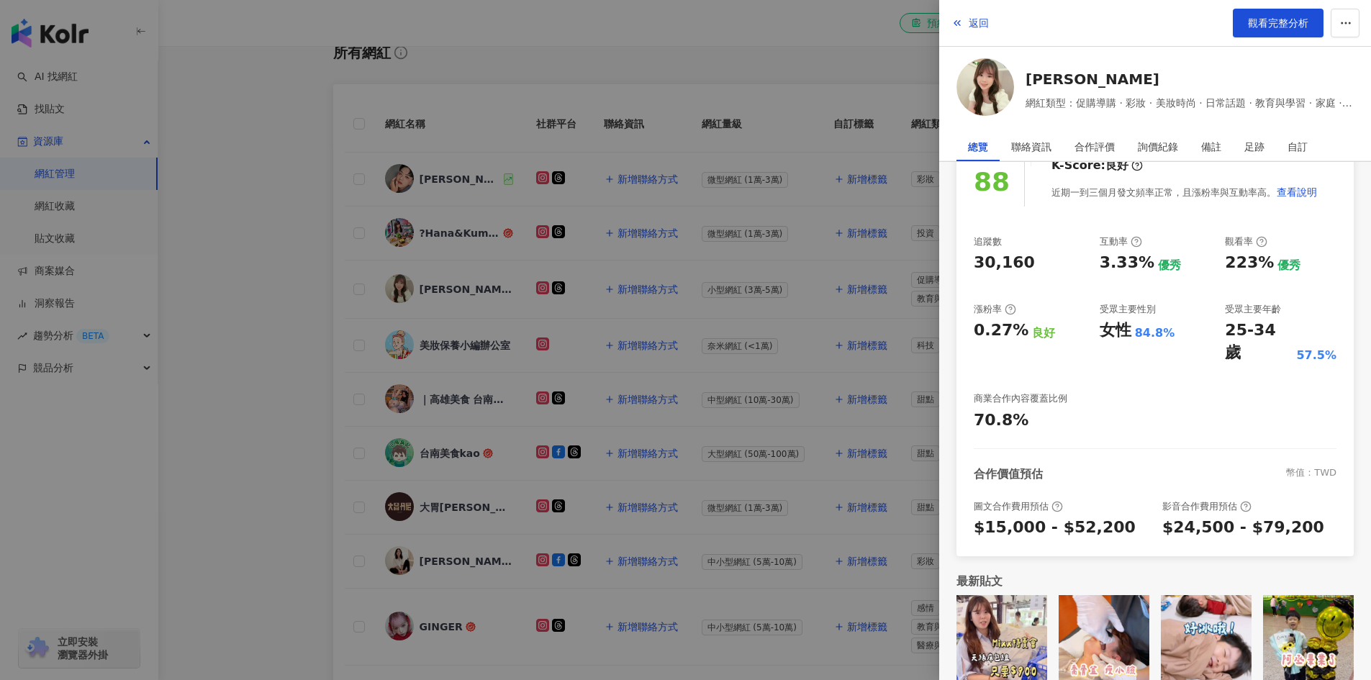
scroll to position [324, 0]
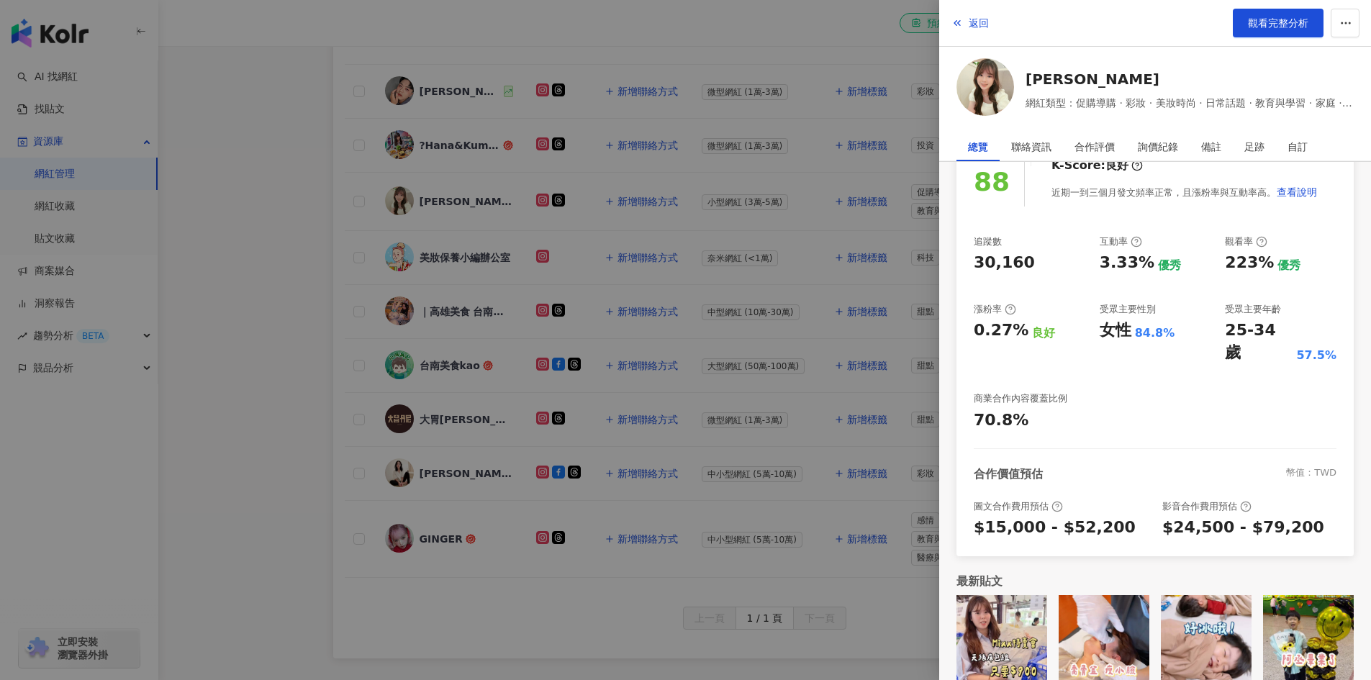
click at [284, 242] on div at bounding box center [685, 340] width 1371 height 680
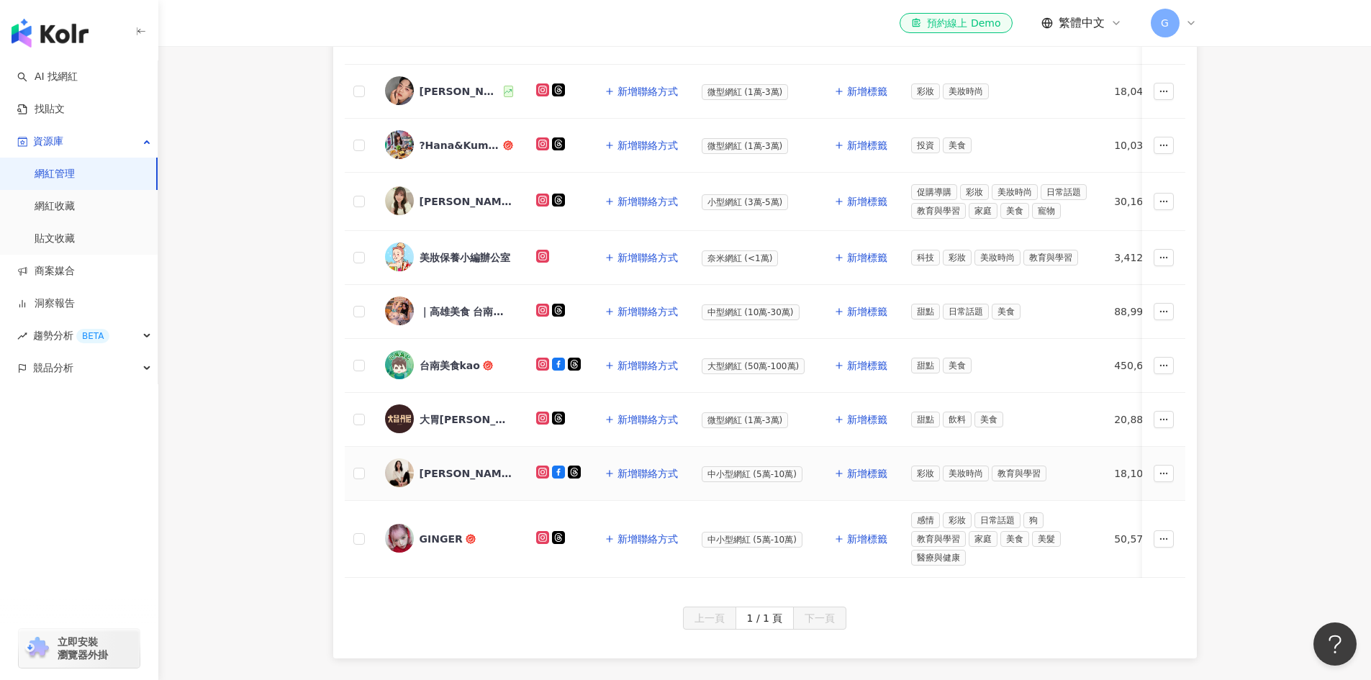
click at [490, 469] on div "[PERSON_NAME] Makeup Studio" at bounding box center [467, 473] width 94 height 14
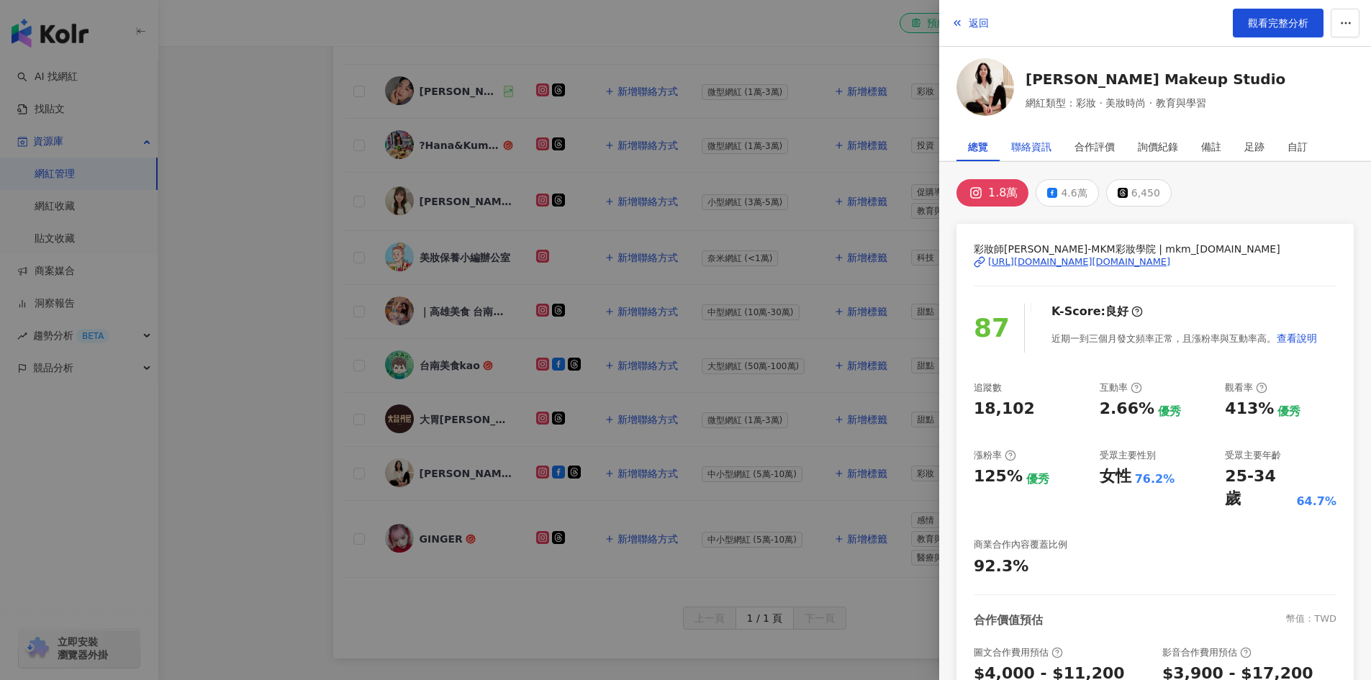
click at [1051, 147] on div "聯絡資訊" at bounding box center [1031, 146] width 40 height 29
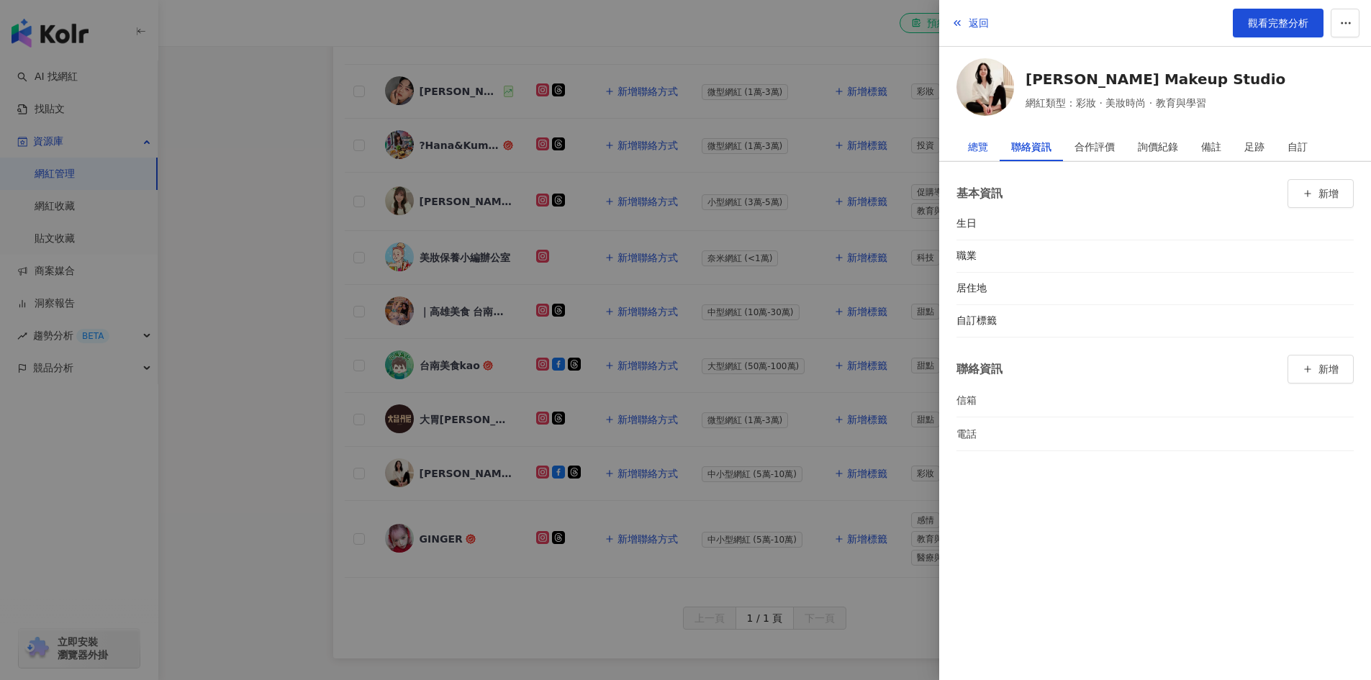
click at [978, 149] on div "總覽" at bounding box center [978, 146] width 20 height 29
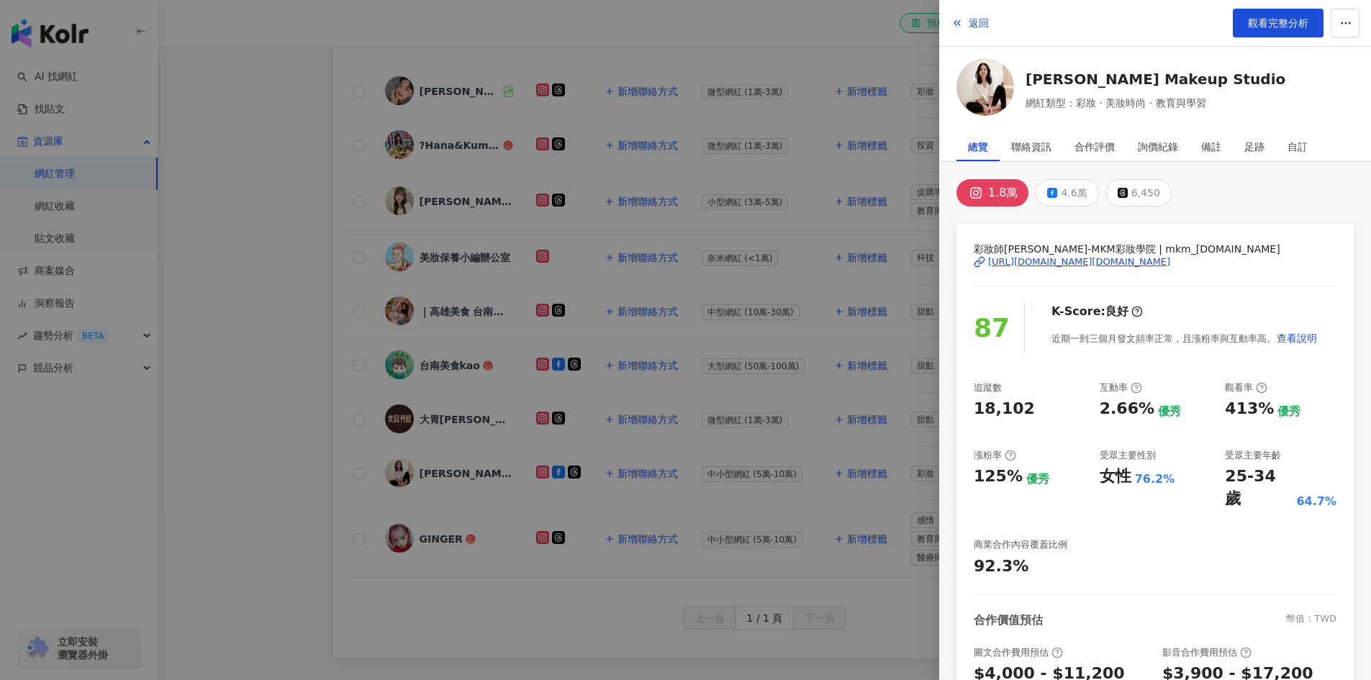
click at [1074, 261] on div "[URL][DOMAIN_NAME][DOMAIN_NAME]" at bounding box center [1079, 261] width 182 height 13
click at [272, 202] on div at bounding box center [685, 340] width 1371 height 680
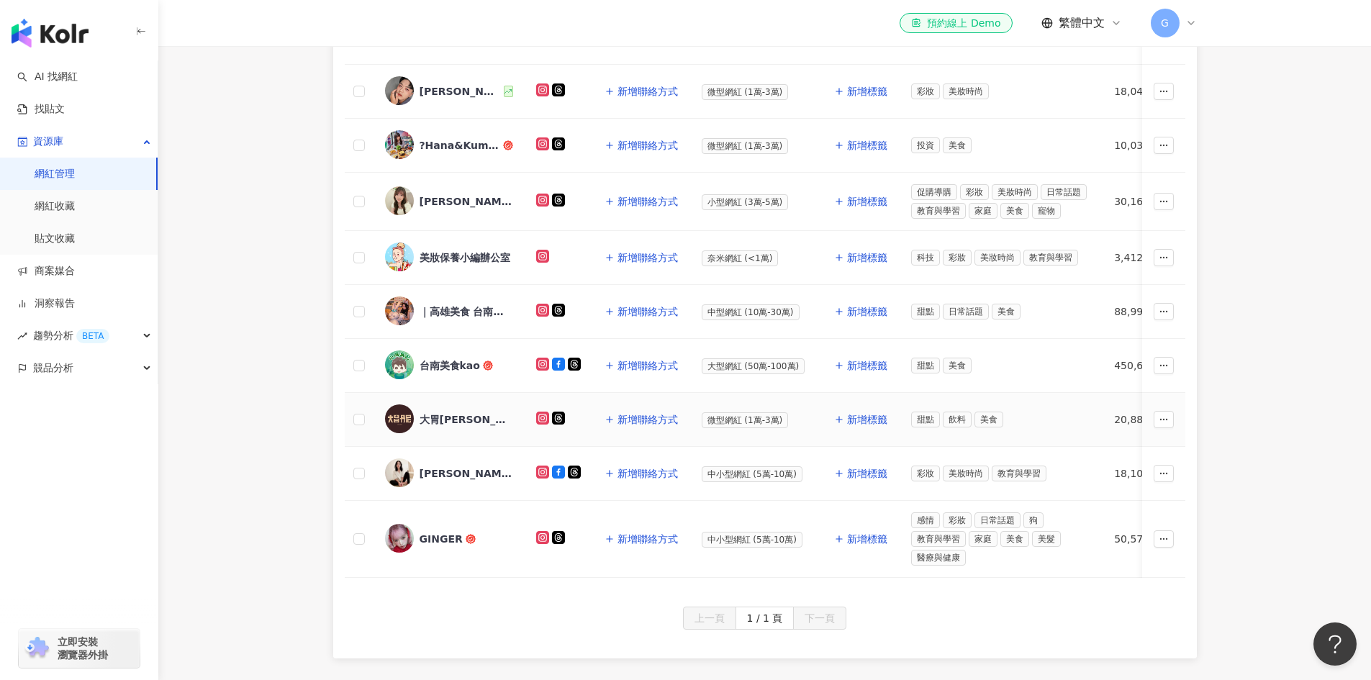
click at [472, 415] on div "大胃[PERSON_NAME][PERSON_NAME] & [PERSON_NAME] ｜台南美食 宅配美食" at bounding box center [467, 419] width 94 height 14
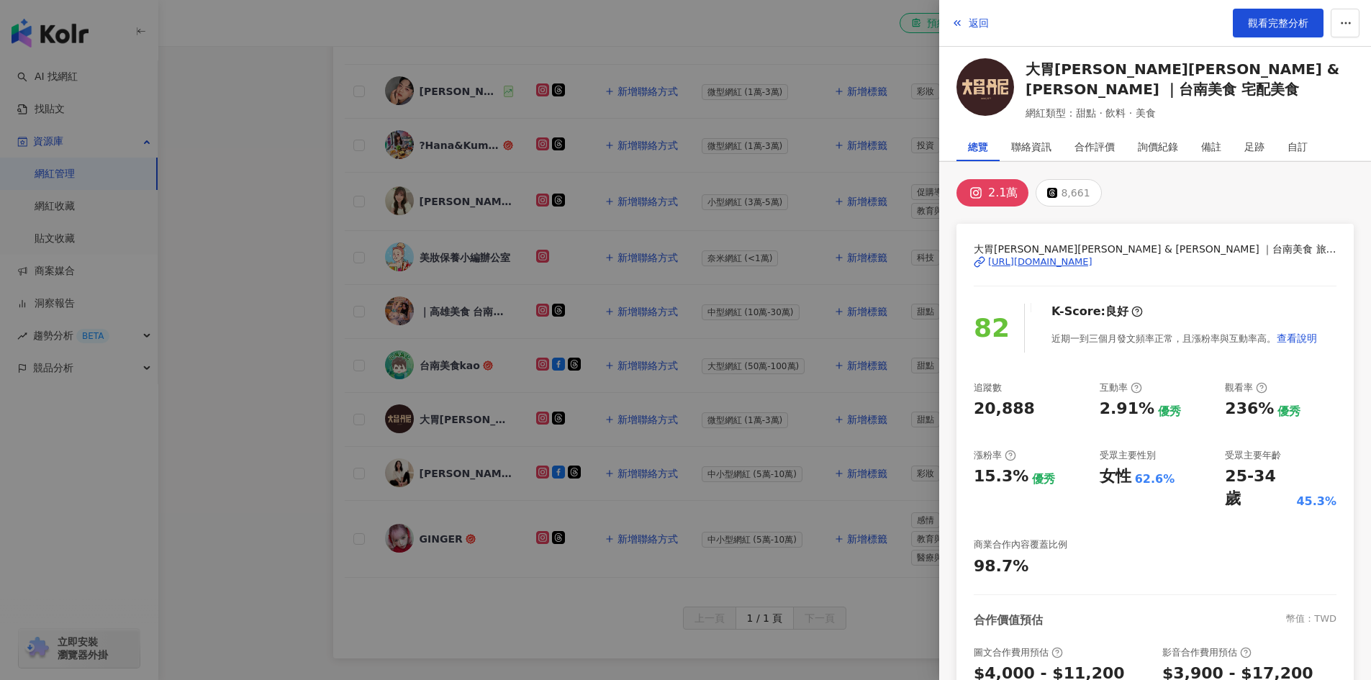
click at [1006, 194] on div "2.1萬" at bounding box center [1003, 193] width 30 height 20
click at [1057, 259] on div "[URL][DOMAIN_NAME]" at bounding box center [1040, 261] width 104 height 13
